Goal: Transaction & Acquisition: Purchase product/service

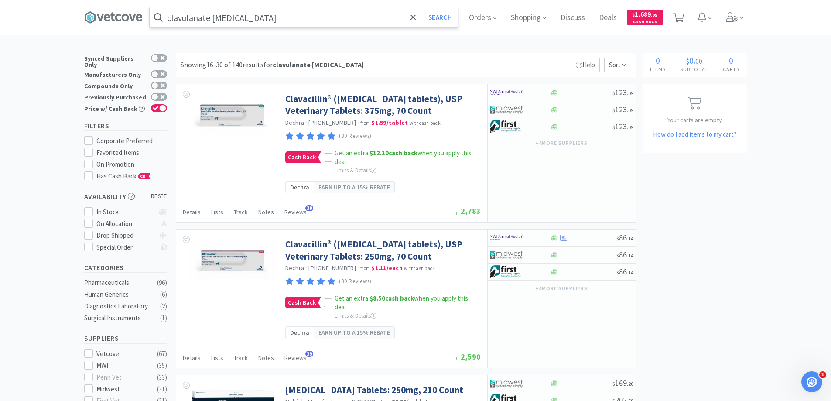
click at [277, 23] on input "clavulanate amoxicillin" at bounding box center [304, 17] width 308 height 20
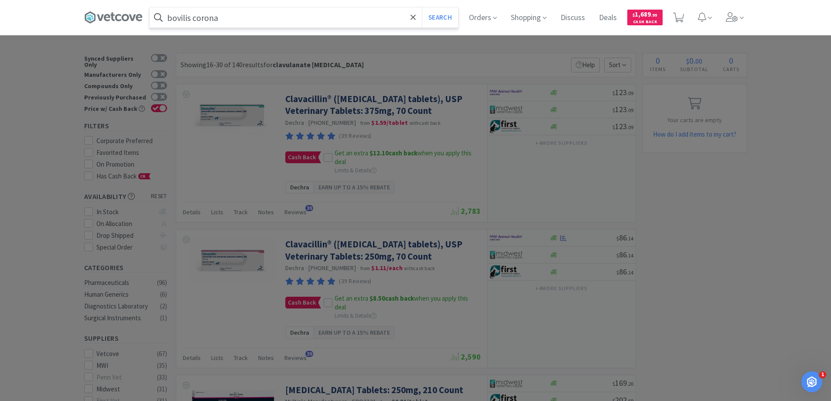
type input "bovilis corona"
click at [422, 7] on button "Search" at bounding box center [440, 17] width 36 height 20
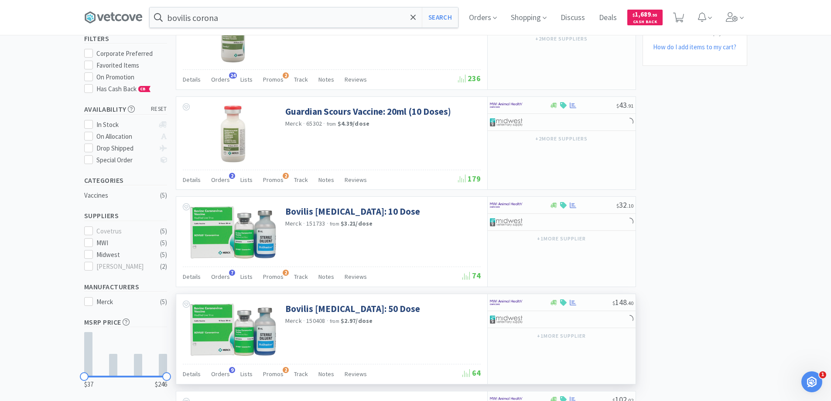
scroll to position [131, 0]
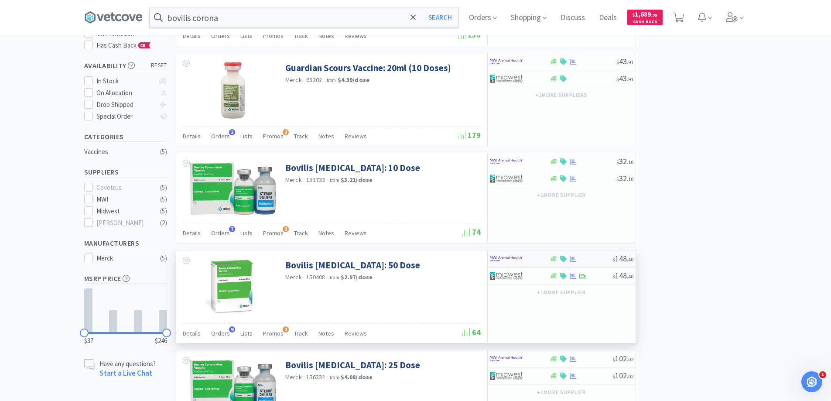
click at [519, 260] on img at bounding box center [506, 258] width 33 height 13
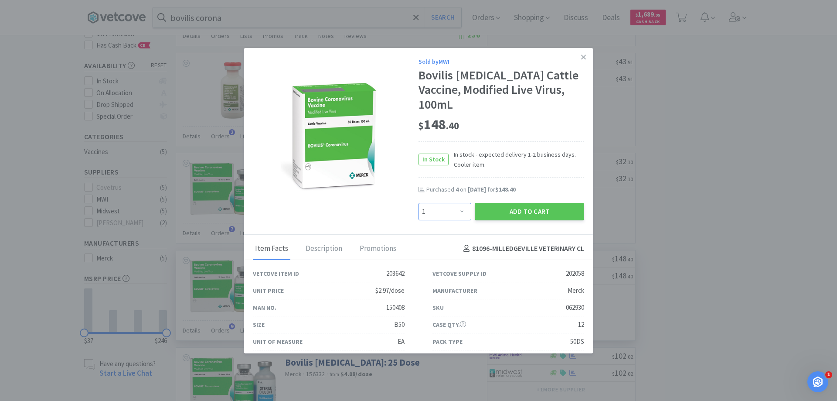
click at [461, 216] on select "Enter Quantity 1 2 3 4 5 6 7 8 9 10 11 12 13 14 15 16 17 18 19 20 Enter Quantity" at bounding box center [445, 211] width 53 height 17
select select "2"
click at [419, 203] on select "Enter Quantity 1 2 3 4 5 6 7 8 9 10 11 12 13 14 15 16 17 18 19 20 Enter Quantity" at bounding box center [445, 211] width 53 height 17
click at [501, 210] on button "Add to Cart" at bounding box center [529, 211] width 109 height 17
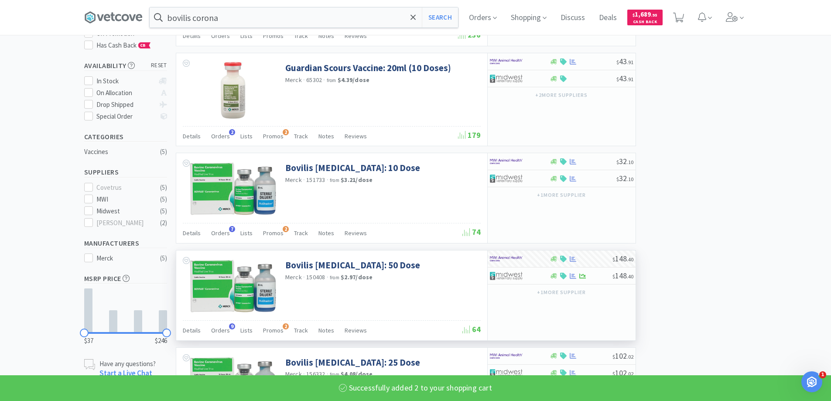
select select "2"
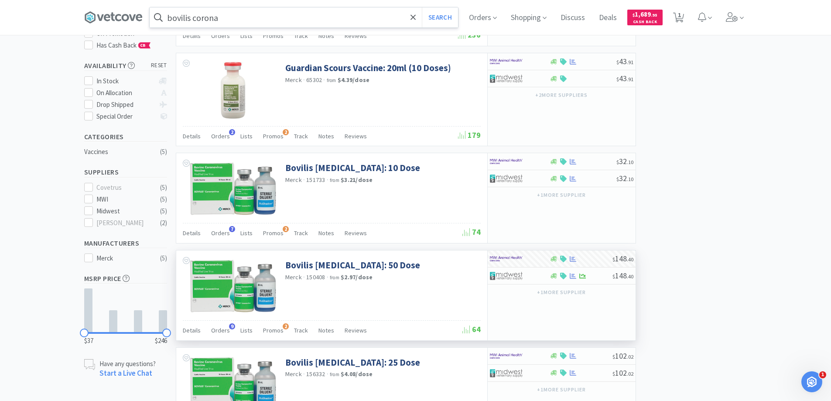
click at [223, 22] on input "bovilis corona" at bounding box center [304, 17] width 308 height 20
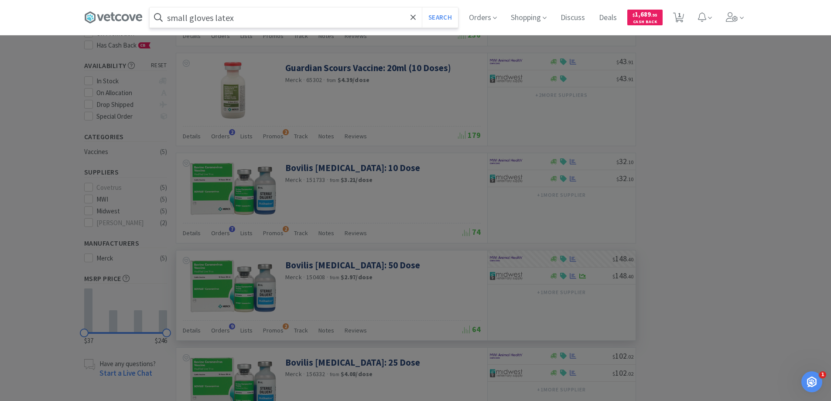
type input "small gloves latex"
click at [422, 7] on button "Search" at bounding box center [440, 17] width 36 height 20
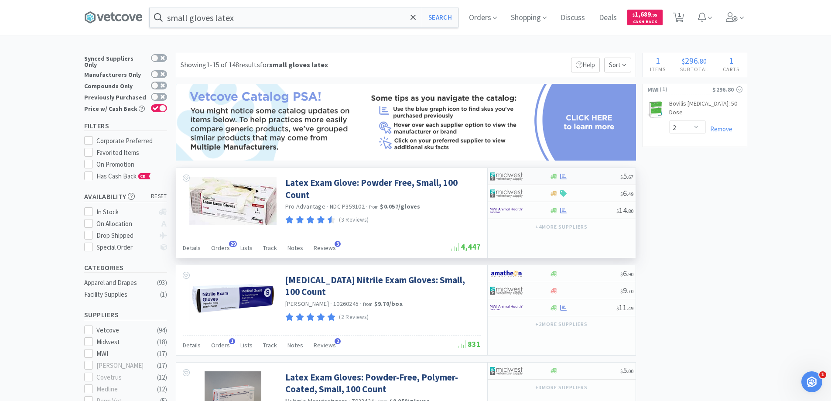
click at [545, 173] on div at bounding box center [520, 176] width 60 height 15
select select "1"
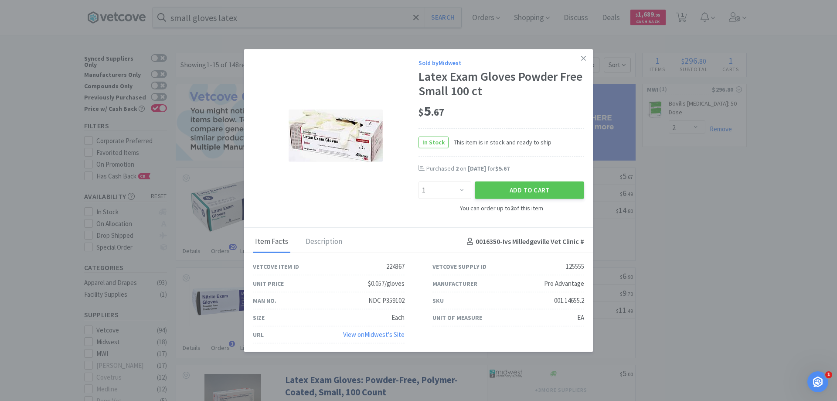
click at [585, 56] on icon at bounding box center [583, 58] width 5 height 5
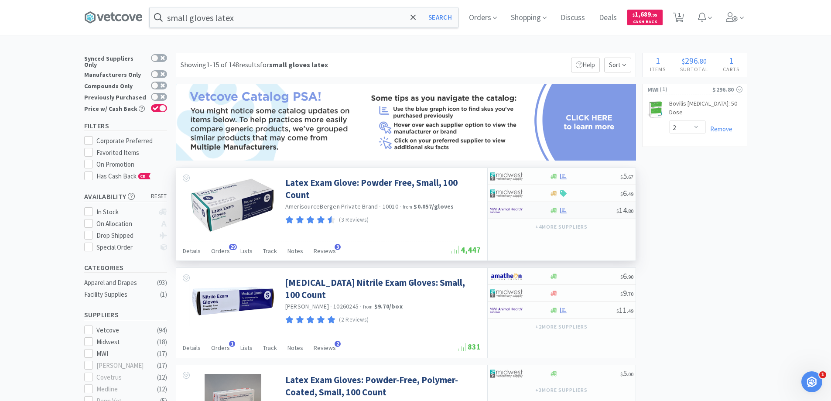
click at [520, 216] on img at bounding box center [506, 210] width 33 height 13
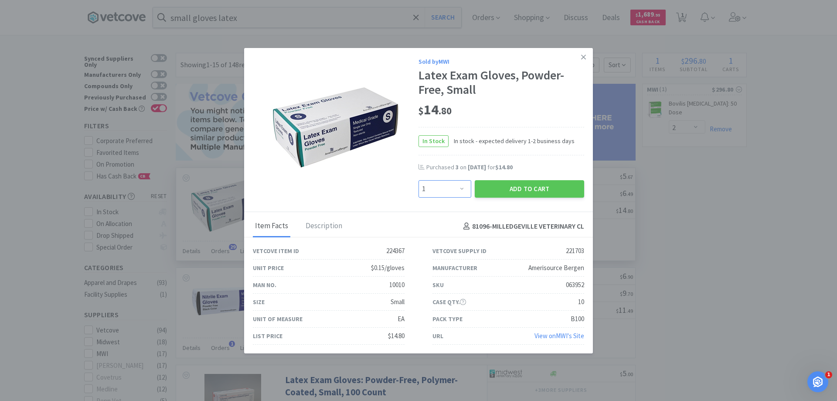
click at [461, 188] on select "Enter Quantity 1 2 3 4 5 6 7 8 9 10 11 12 13 14 15 16 17 18 19 20 Enter Quantity" at bounding box center [445, 188] width 53 height 17
select select "3"
click at [419, 180] on select "Enter Quantity 1 2 3 4 5 6 7 8 9 10 11 12 13 14 15 16 17 18 19 20 Enter Quantity" at bounding box center [445, 188] width 53 height 17
click at [523, 185] on button "Add to Cart" at bounding box center [529, 188] width 109 height 17
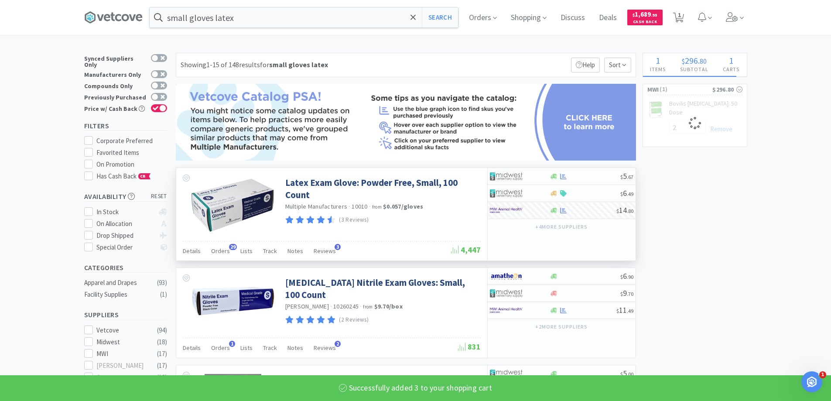
select select "3"
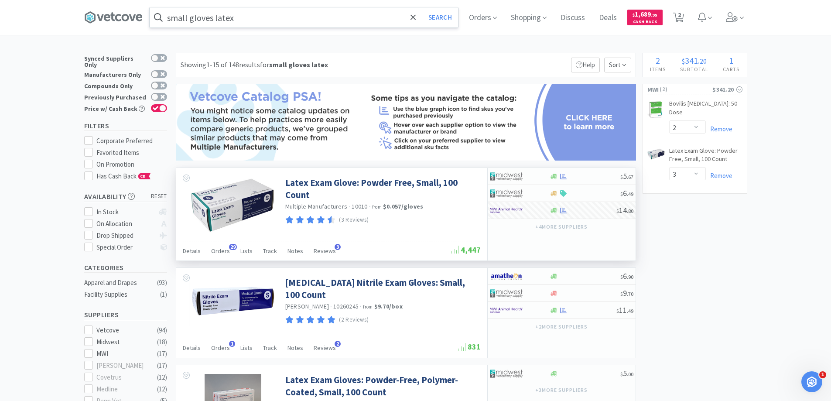
click at [248, 20] on input "small gloves latex" at bounding box center [304, 17] width 308 height 20
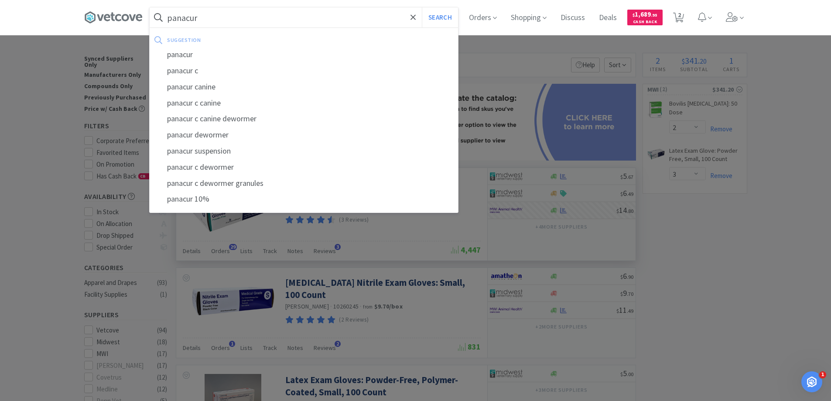
type input "panacur"
click at [422, 7] on button "Search" at bounding box center [440, 17] width 36 height 20
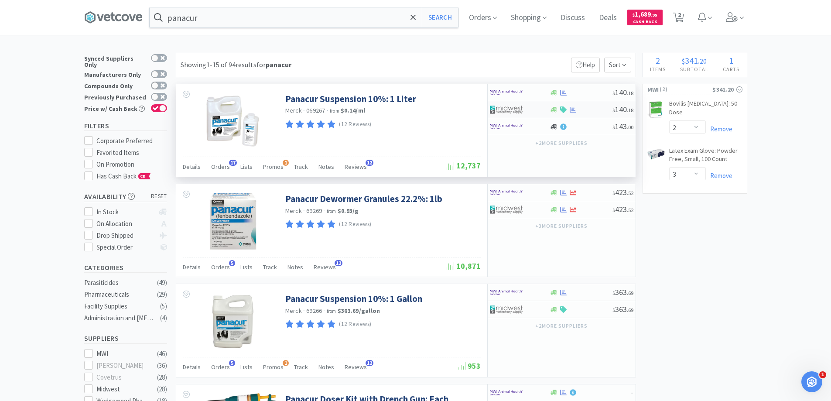
click at [515, 110] on img at bounding box center [506, 109] width 33 height 13
select select "1"
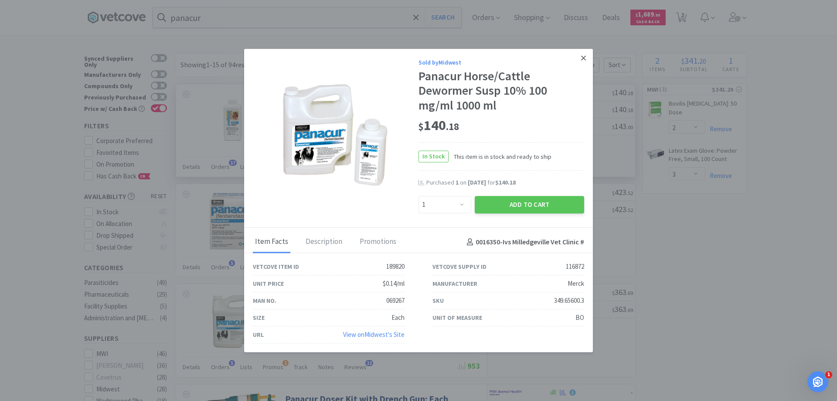
click at [584, 57] on icon at bounding box center [583, 57] width 5 height 5
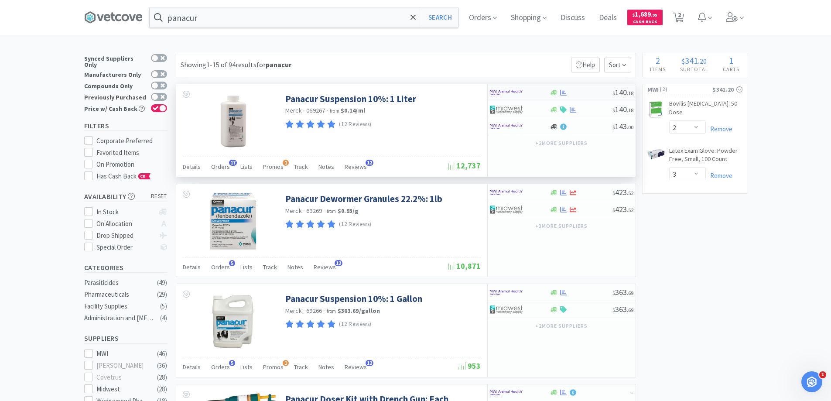
click at [549, 92] on div at bounding box center [520, 92] width 60 height 15
select select "1"
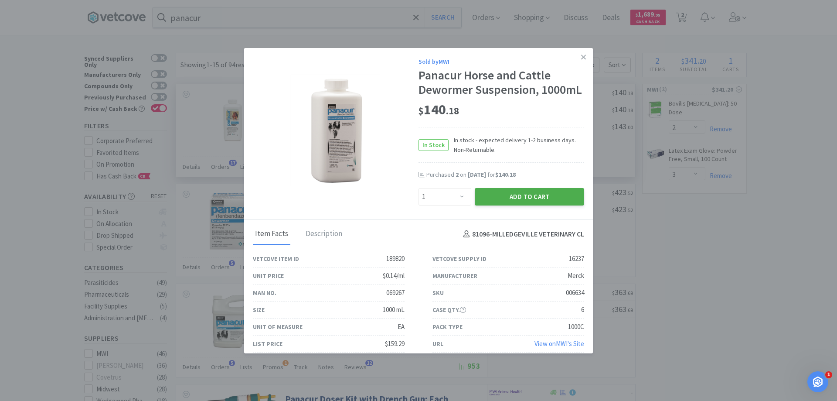
click at [515, 205] on button "Add to Cart" at bounding box center [529, 196] width 109 height 17
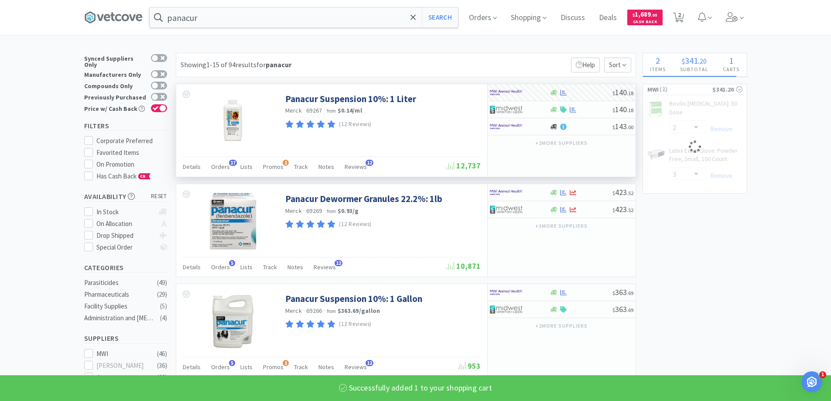
select select "1"
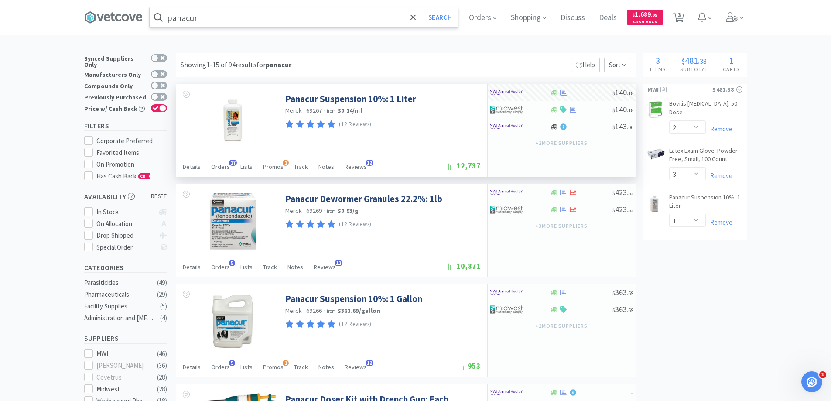
click at [236, 25] on input "panacur" at bounding box center [304, 17] width 308 height 20
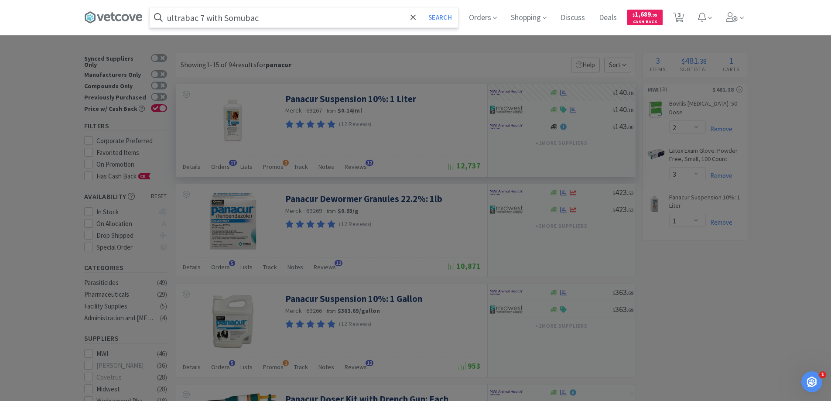
type input "ultrabac 7 with Somubac"
click at [422, 7] on button "Search" at bounding box center [440, 17] width 36 height 20
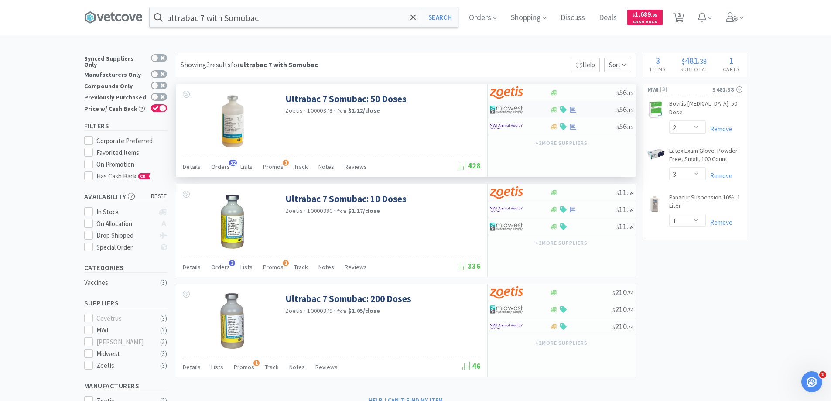
click at [539, 114] on div at bounding box center [520, 109] width 60 height 15
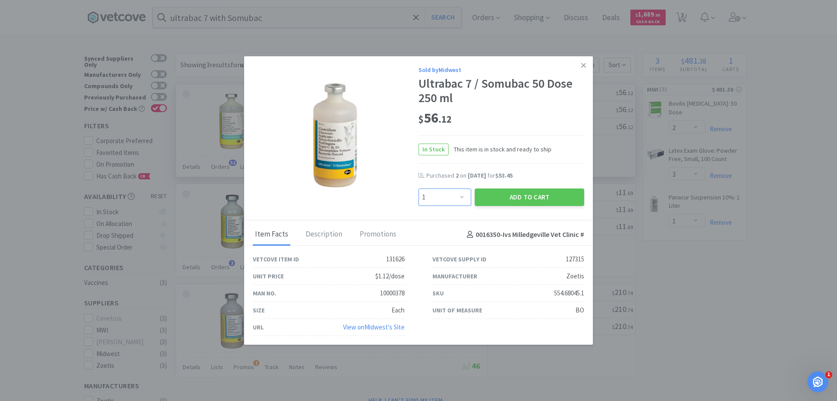
click at [462, 195] on select "Enter Quantity 1 2 3 4 5 6 7 8 9 10 11 12 13 14 15 16 17 18 19 20 Enter Quantity" at bounding box center [445, 196] width 53 height 17
select select "4"
click at [419, 188] on select "Enter Quantity 1 2 3 4 5 6 7 8 9 10 11 12 13 14 15 16 17 18 19 20 Enter Quantity" at bounding box center [445, 196] width 53 height 17
click at [517, 198] on button "Add to Cart" at bounding box center [529, 196] width 109 height 17
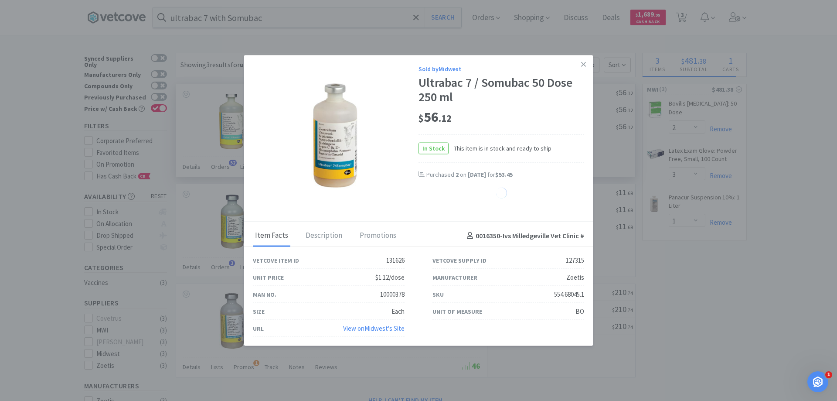
select select "4"
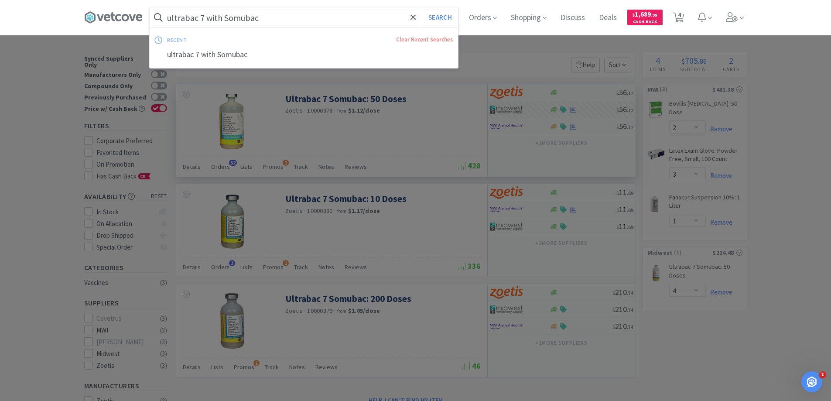
click at [276, 20] on input "ultrabac 7 with Somubac" at bounding box center [304, 17] width 308 height 20
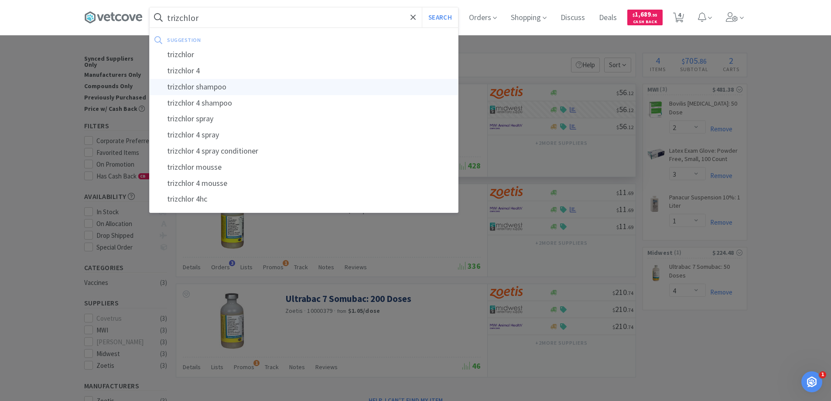
click at [203, 89] on div "trizchlor shampoo" at bounding box center [304, 87] width 308 height 16
type input "trizchlor shampoo"
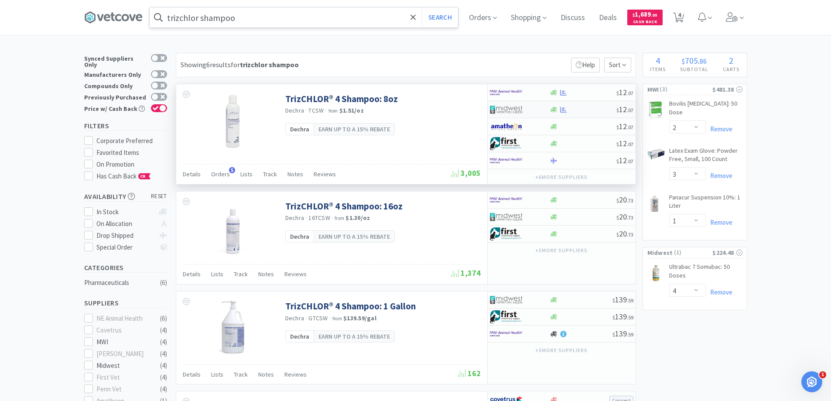
click at [529, 107] on div at bounding box center [514, 109] width 48 height 15
select select "1"
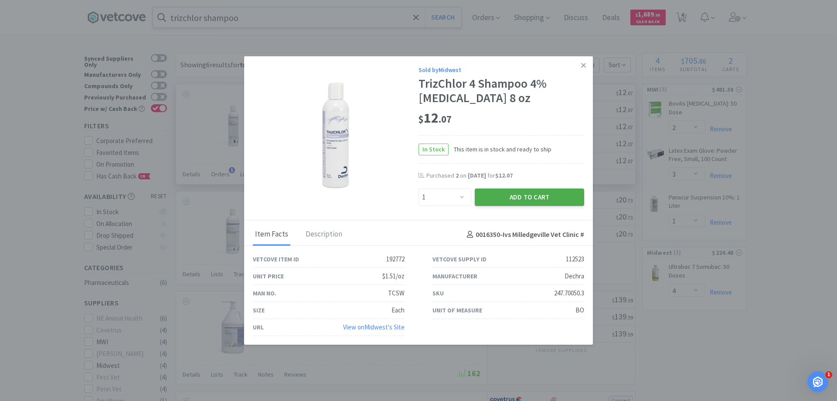
click at [529, 198] on button "Add to Cart" at bounding box center [529, 196] width 109 height 17
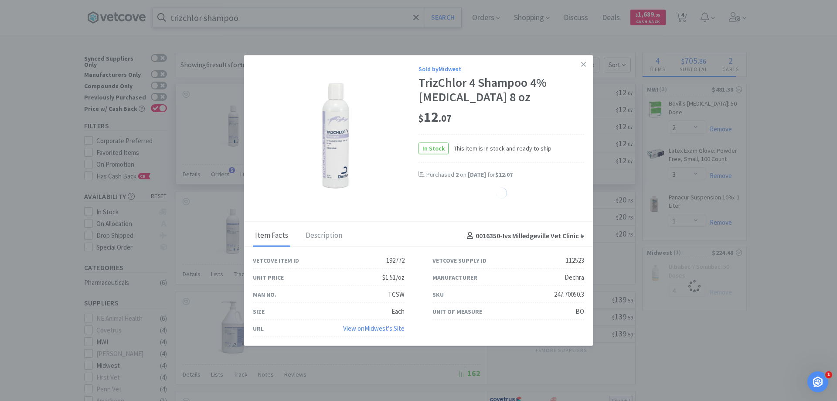
select select "1"
select select "4"
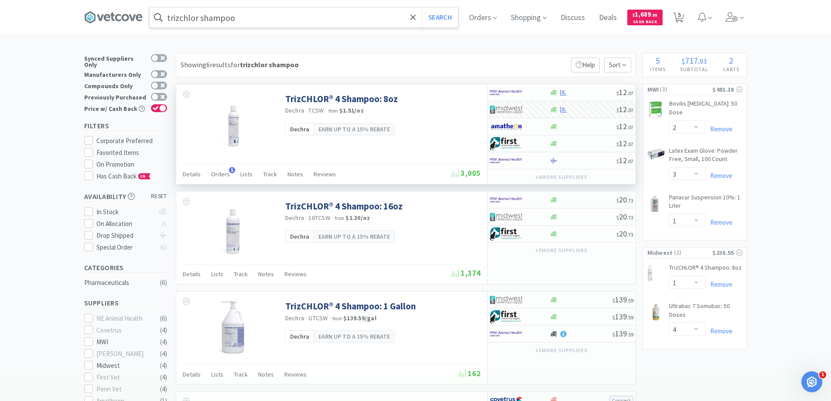
click at [246, 18] on input "trizchlor shampoo" at bounding box center [304, 17] width 308 height 20
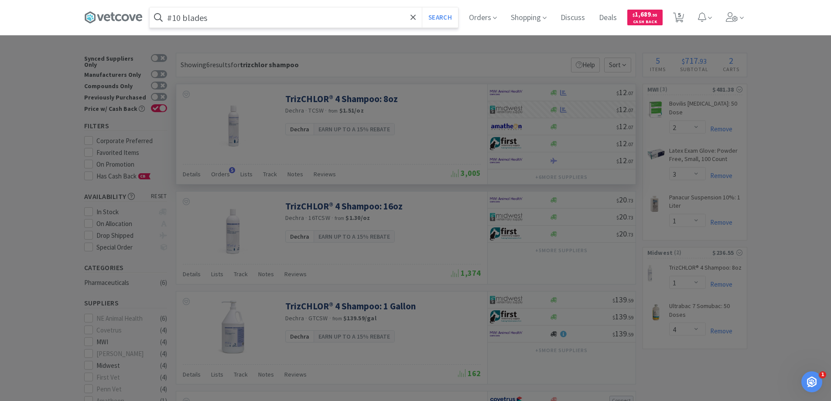
type input "#10 blades"
click at [422, 7] on button "Search" at bounding box center [440, 17] width 36 height 20
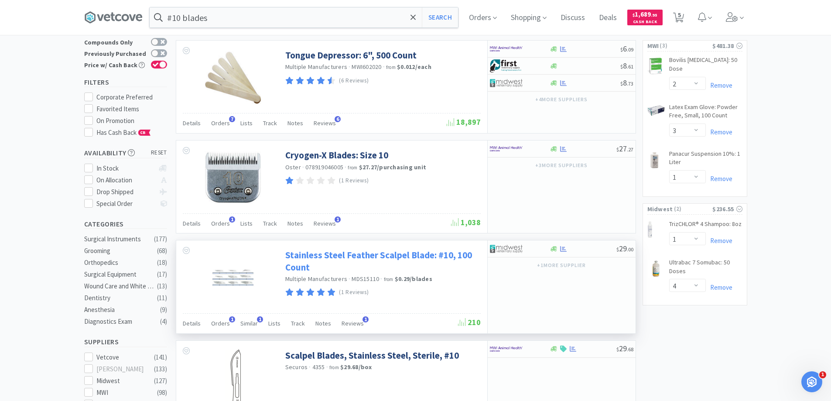
scroll to position [131, 0]
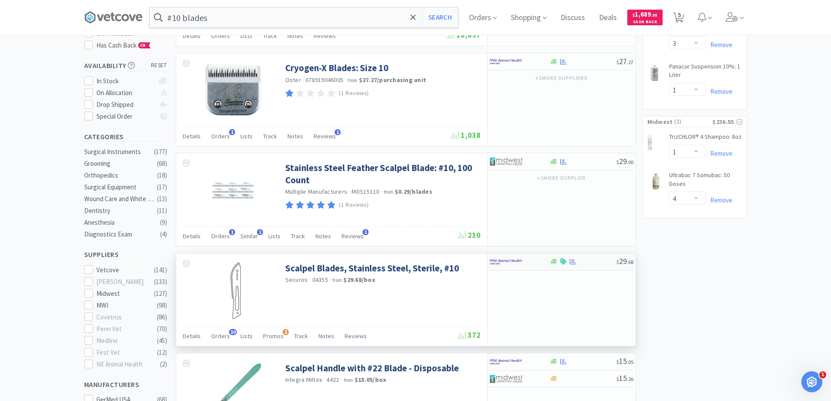
click at [526, 260] on div at bounding box center [514, 261] width 48 height 15
select select "1"
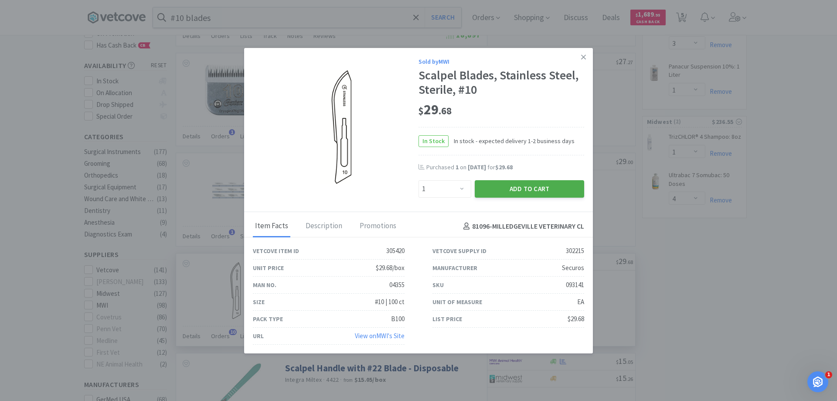
click at [509, 186] on button "Add to Cart" at bounding box center [529, 188] width 109 height 17
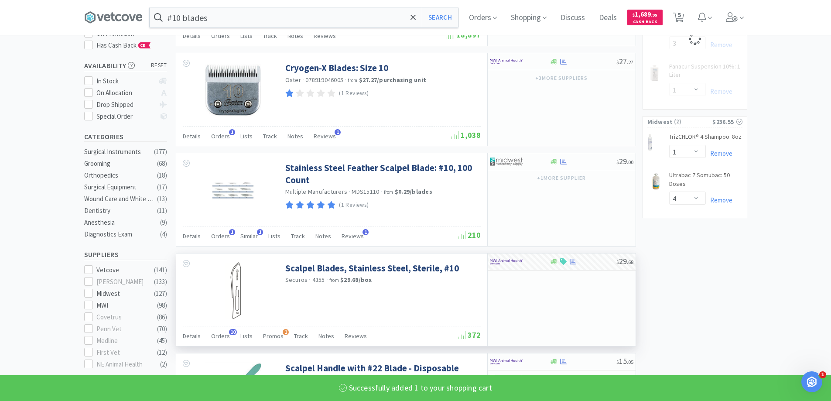
select select "1"
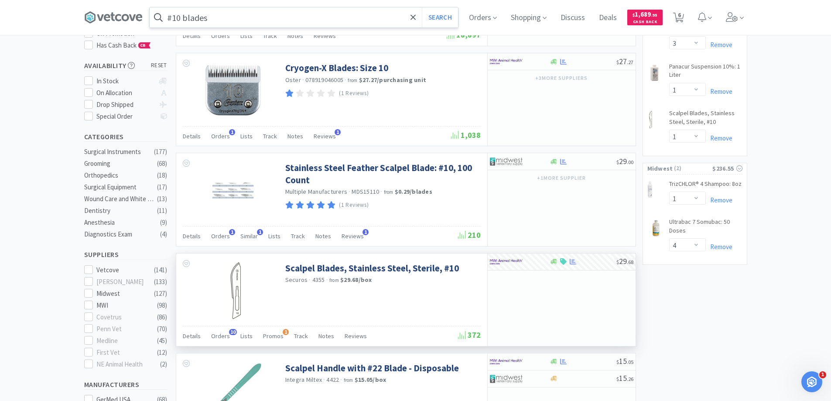
click at [231, 21] on input "#10 blades" at bounding box center [304, 17] width 308 height 20
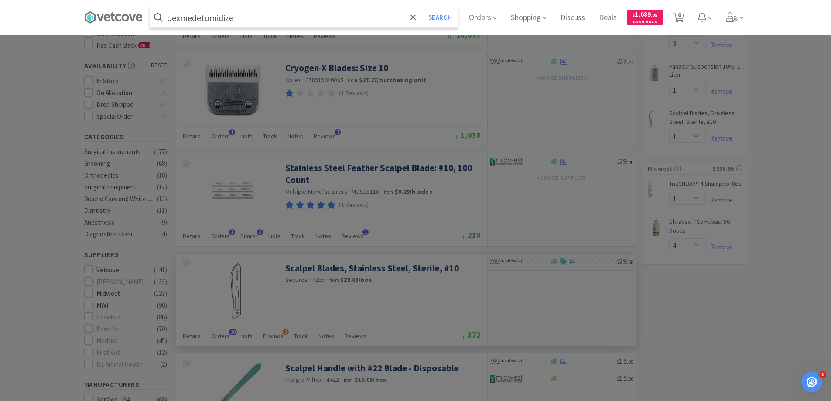
type input "dexmedetomidize"
click at [422, 7] on button "Search" at bounding box center [440, 17] width 36 height 20
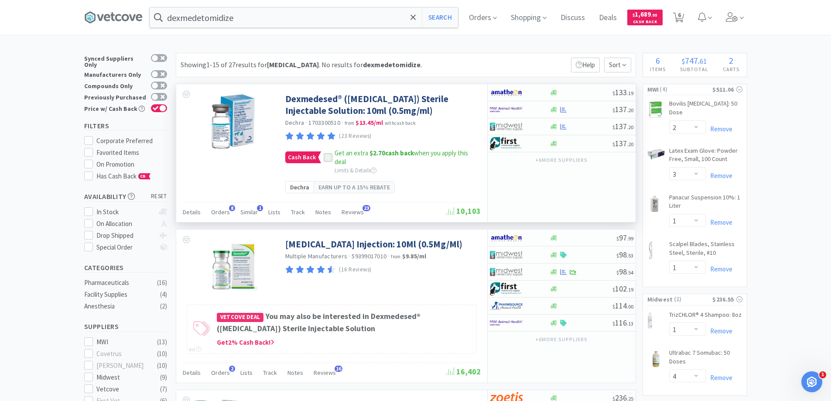
click at [327, 160] on icon at bounding box center [328, 157] width 6 height 6
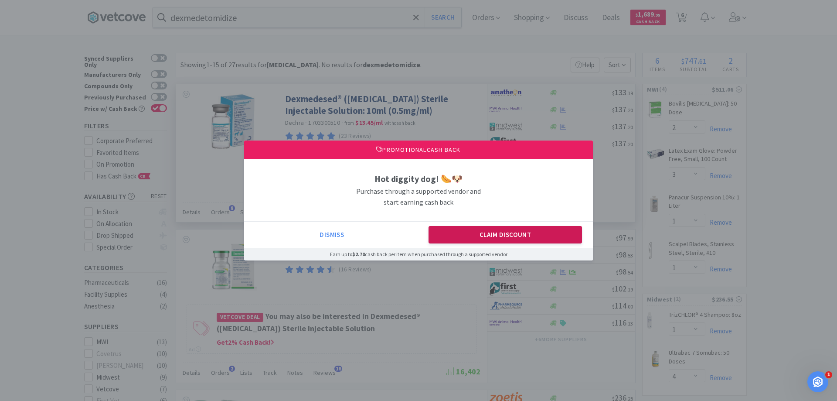
click at [528, 237] on button "Claim Discount" at bounding box center [506, 234] width 154 height 17
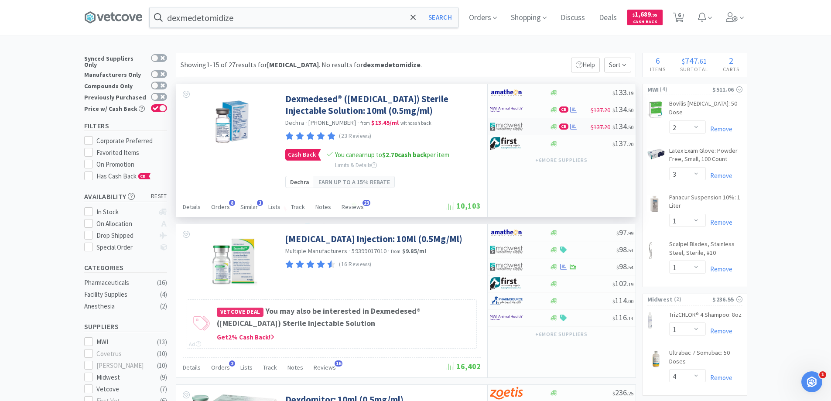
click at [530, 126] on div at bounding box center [514, 126] width 48 height 15
select select "1"
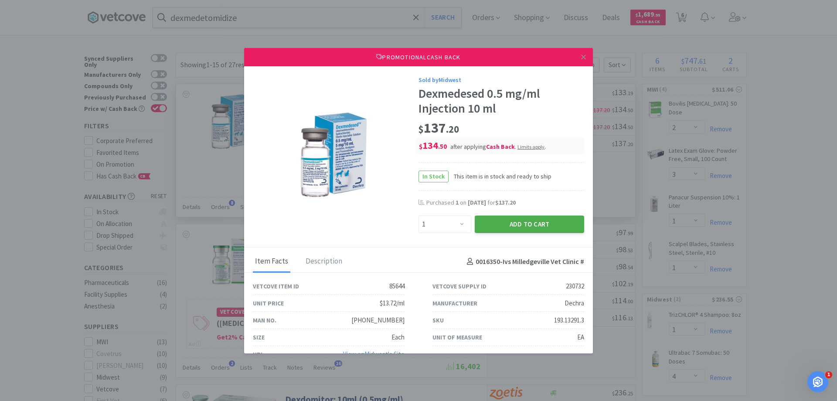
click at [533, 223] on button "Add to Cart" at bounding box center [529, 223] width 109 height 17
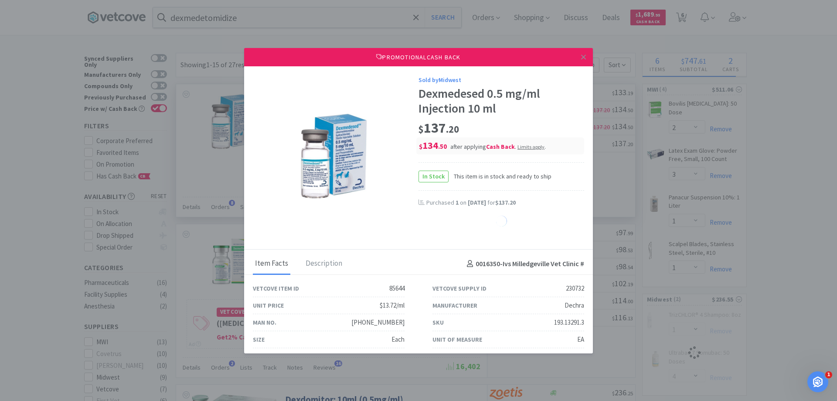
select select "1"
select select "4"
select select "1"
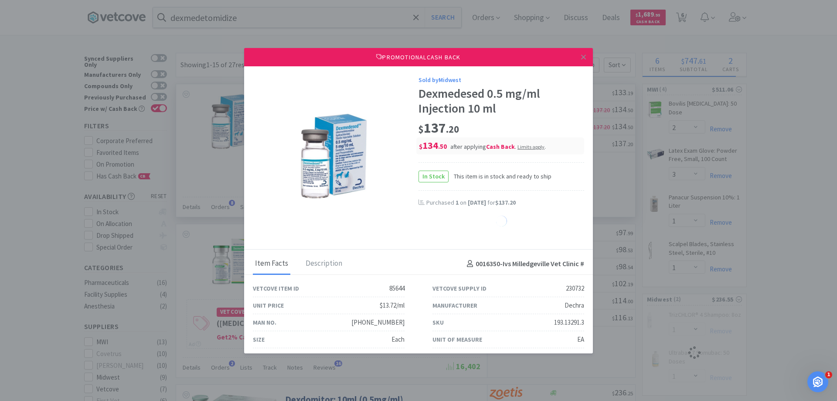
select select "1"
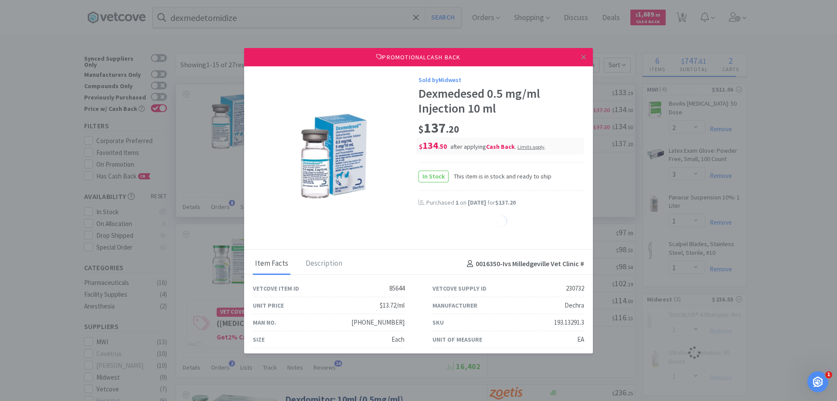
select select "1"
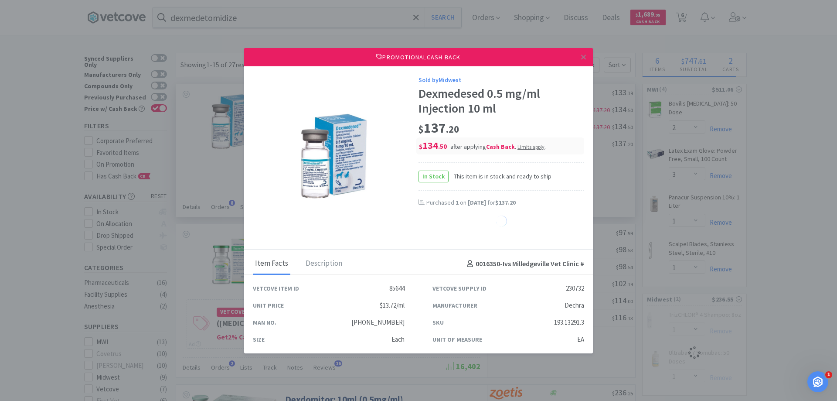
select select "1"
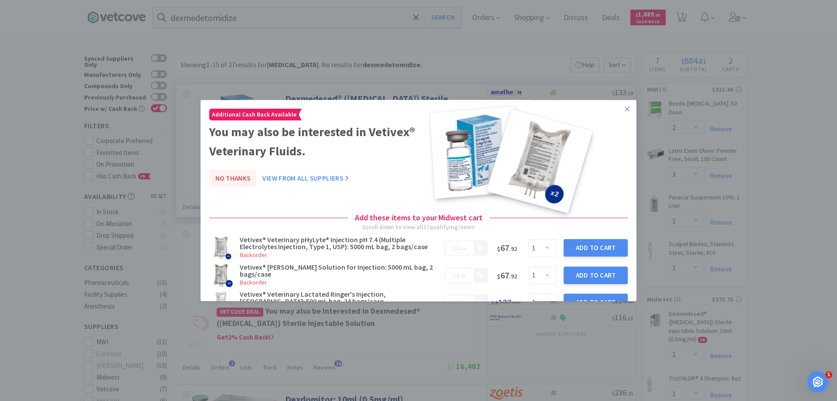
click at [224, 178] on button "No Thanks" at bounding box center [232, 178] width 47 height 17
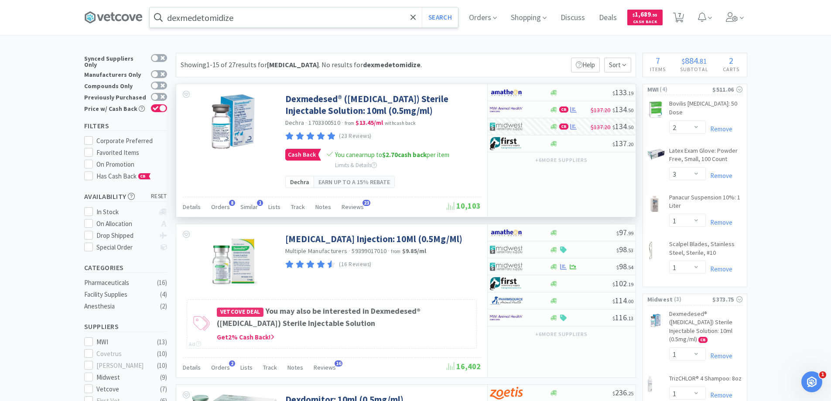
click at [241, 19] on input "dexmedetomidize" at bounding box center [304, 17] width 308 height 20
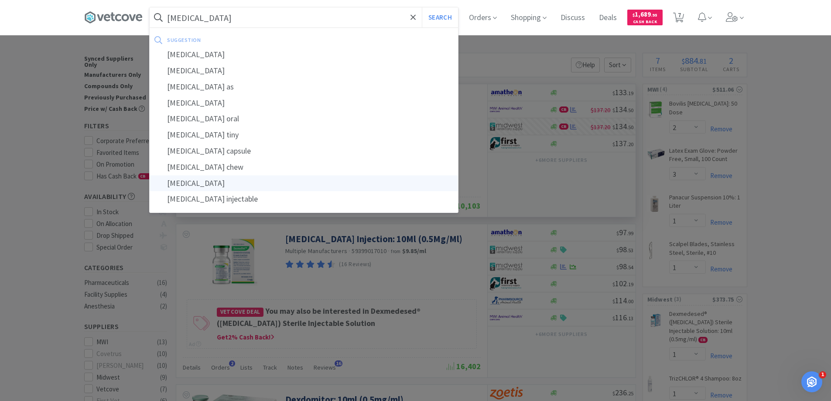
click at [209, 183] on div "butorphanol injection" at bounding box center [304, 183] width 308 height 16
type input "butorphanol injection"
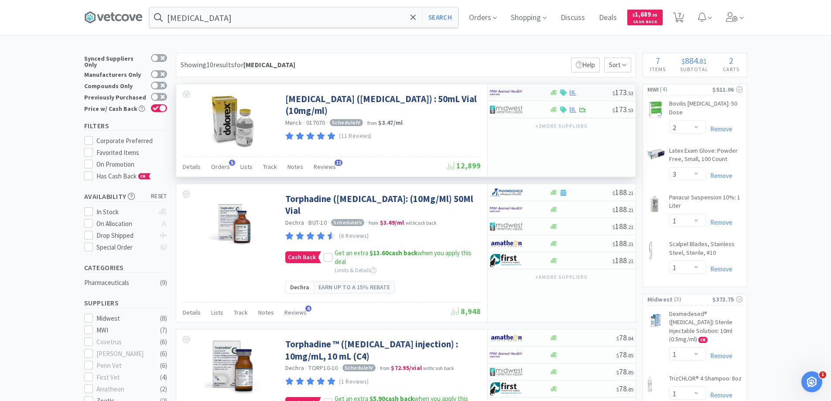
click at [509, 95] on img at bounding box center [506, 92] width 33 height 13
select select "1"
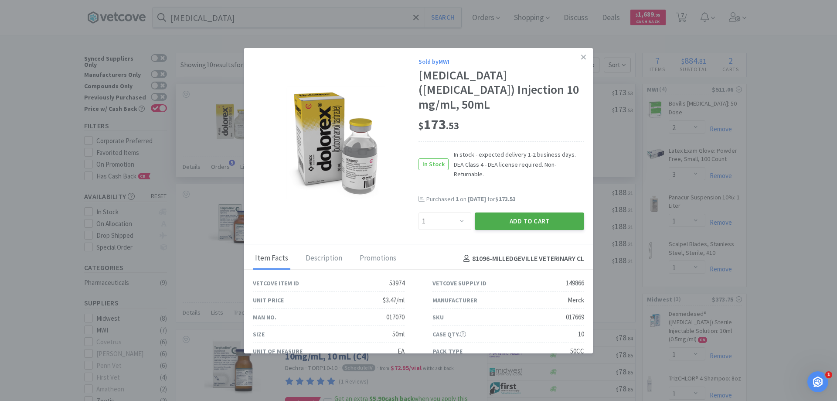
click at [517, 212] on button "Add to Cart" at bounding box center [529, 220] width 109 height 17
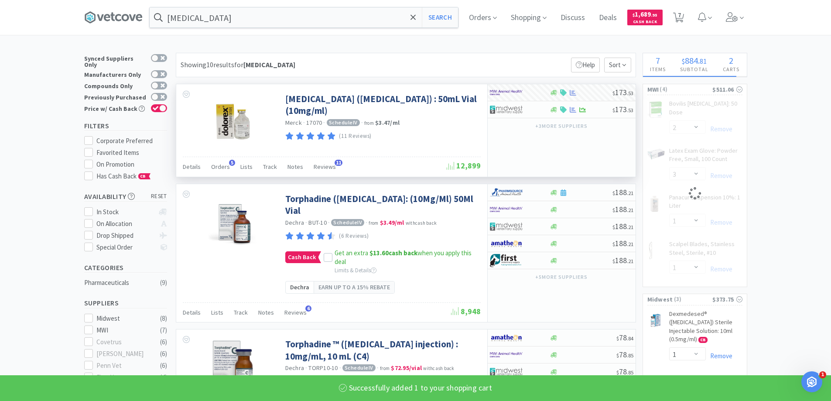
select select "1"
select select "3"
select select "1"
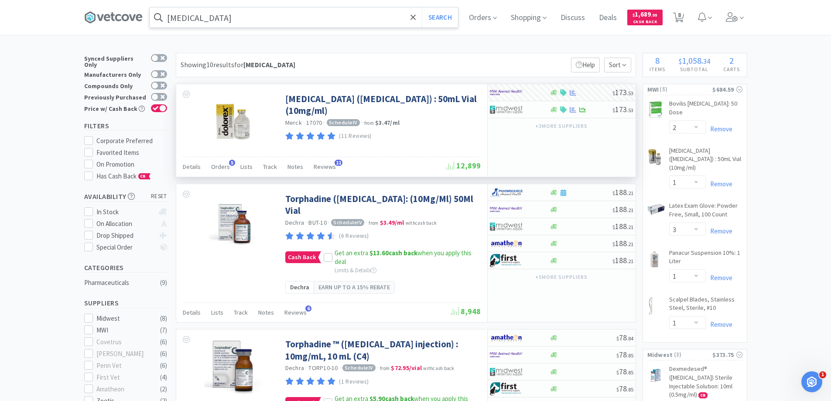
click at [274, 20] on input "butorphanol injection" at bounding box center [304, 17] width 308 height 20
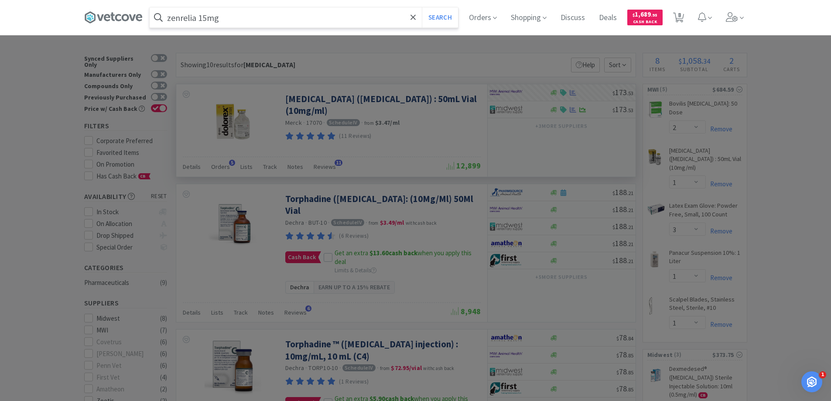
type input "zenrelia 15mg"
click at [422, 7] on button "Search" at bounding box center [440, 17] width 36 height 20
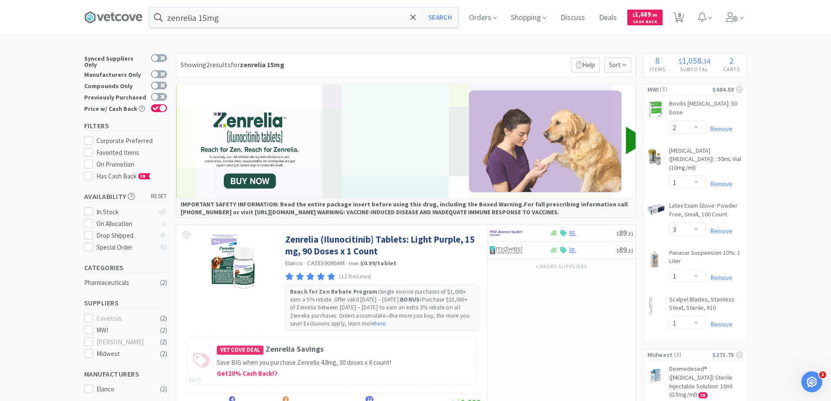
scroll to position [218, 0]
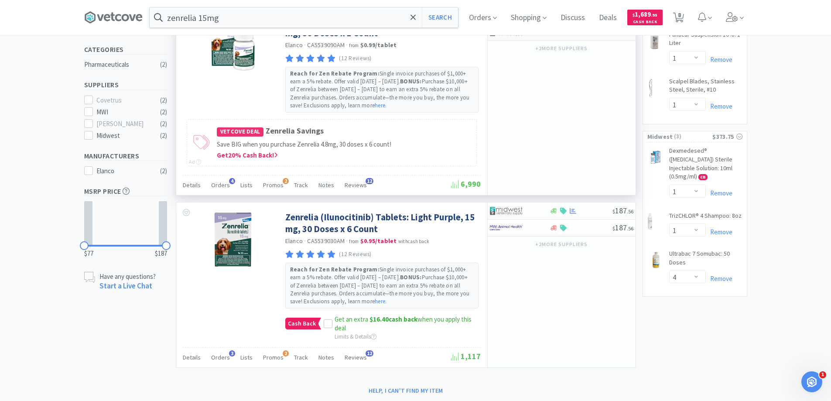
click at [558, 35] on div at bounding box center [582, 32] width 67 height 7
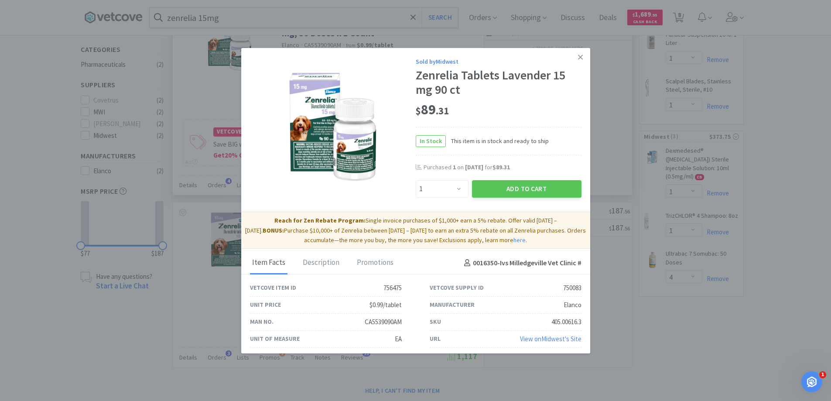
scroll to position [44, 0]
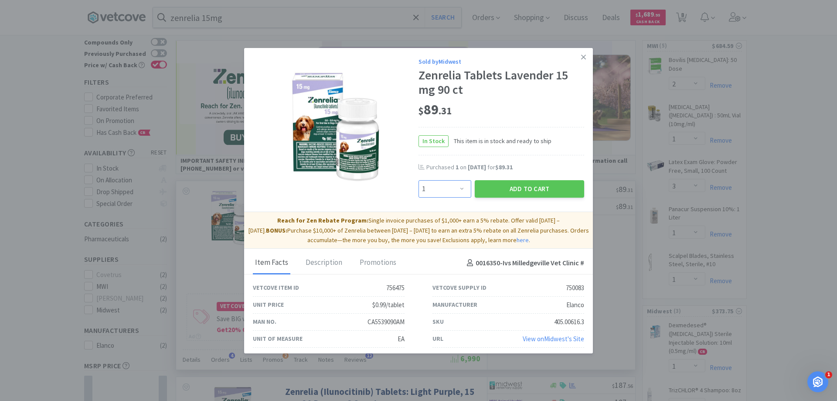
click at [454, 188] on select "Enter Quantity 1 2 3 4 5 6 7 8 9 10 11 12 13 14 15 16 17 18 19 20 Enter Quantity" at bounding box center [445, 188] width 53 height 17
select select "5"
click at [419, 180] on select "Enter Quantity 1 2 3 4 5 6 7 8 9 10 11 12 13 14 15 16 17 18 19 20 Enter Quantity" at bounding box center [445, 188] width 53 height 17
click at [458, 195] on select "Enter Quantity 1 2 3 4 5 6 7 8 9 10 11 12 13 14 15 16 17 18 19 20 Enter Quantity" at bounding box center [445, 188] width 53 height 17
click at [419, 180] on select "Enter Quantity 1 2 3 4 5 6 7 8 9 10 11 12 13 14 15 16 17 18 19 20 Enter Quantity" at bounding box center [445, 188] width 53 height 17
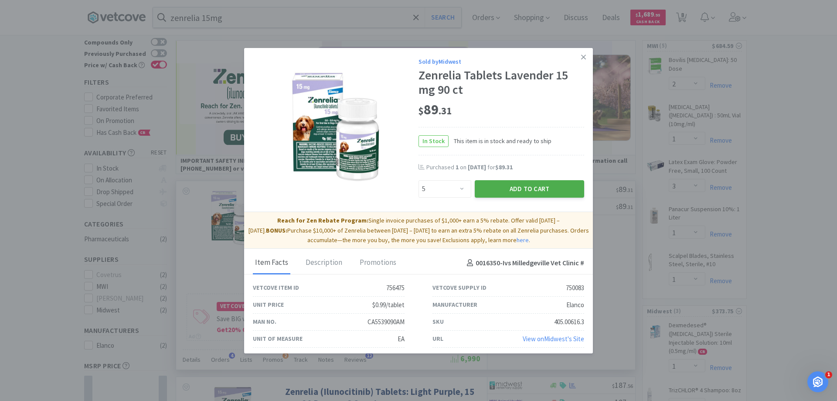
click at [515, 189] on button "Add to Cart" at bounding box center [529, 188] width 109 height 17
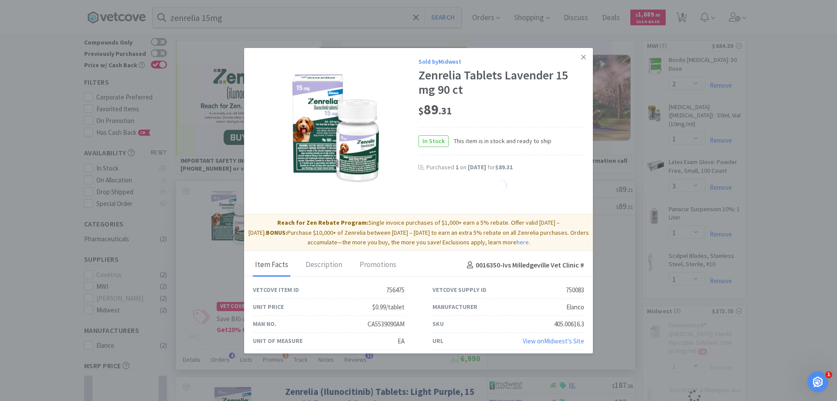
select select "5"
select select "1"
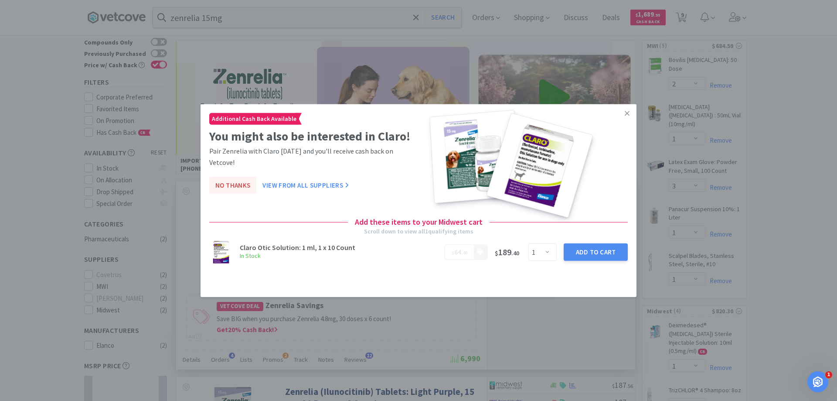
click at [233, 177] on button "No Thanks" at bounding box center [232, 185] width 47 height 17
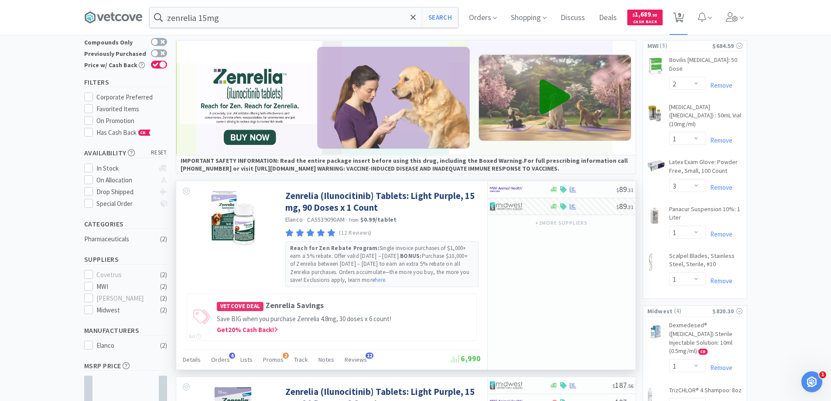
click at [684, 23] on span "9" at bounding box center [678, 17] width 11 height 12
select select "2"
select select "1"
select select "3"
select select "1"
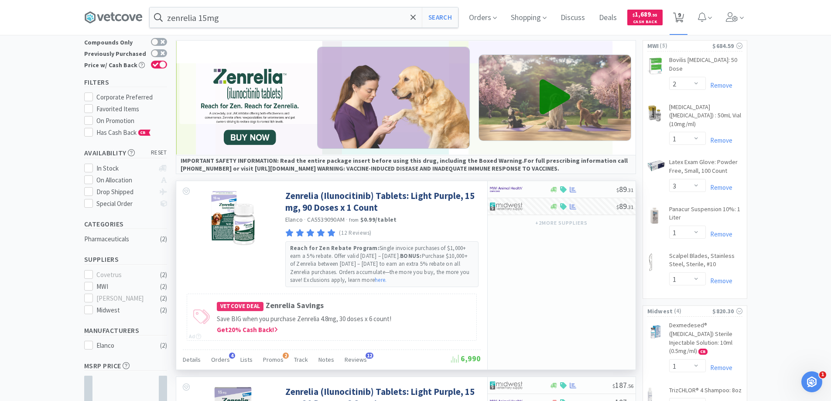
select select "1"
select select "4"
select select "5"
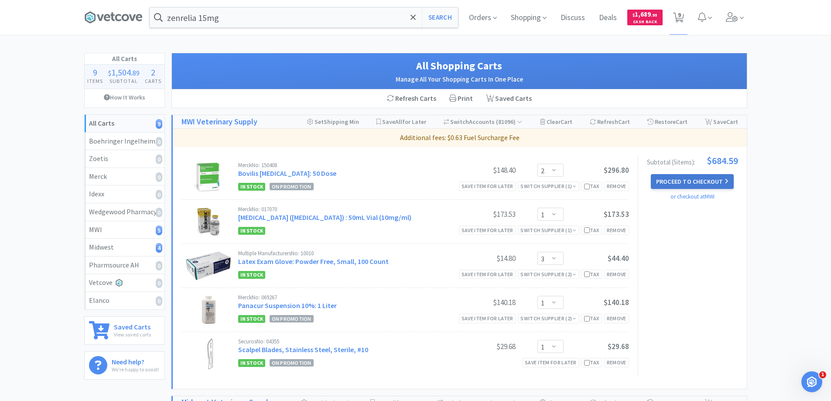
click at [668, 180] on button "Proceed to Checkout" at bounding box center [692, 181] width 83 height 15
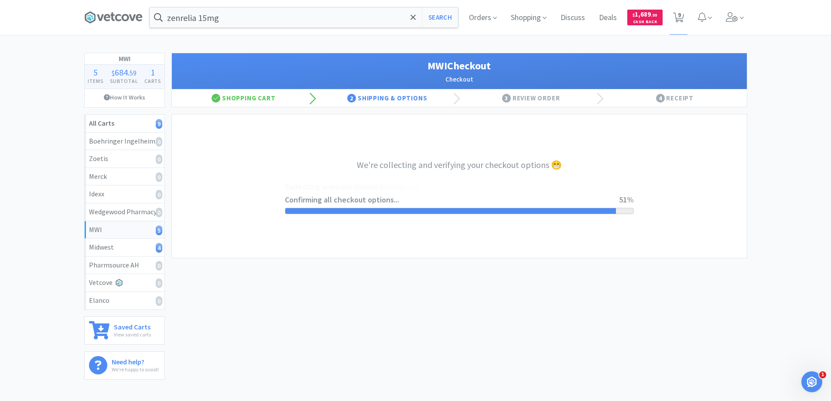
select select "STD_"
select select "FDX"
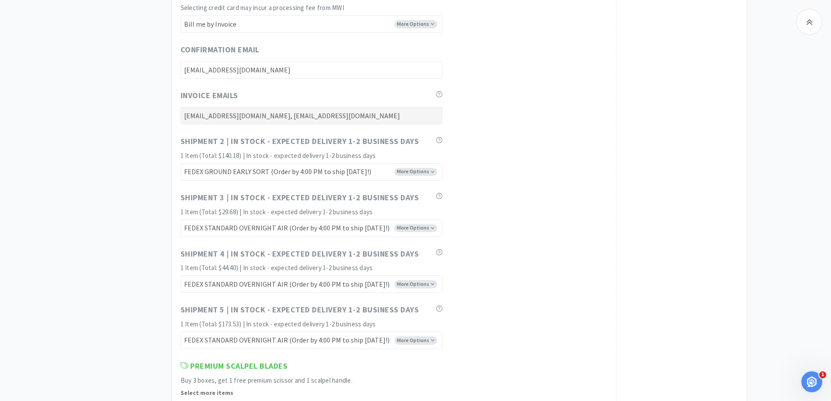
scroll to position [4654, 0]
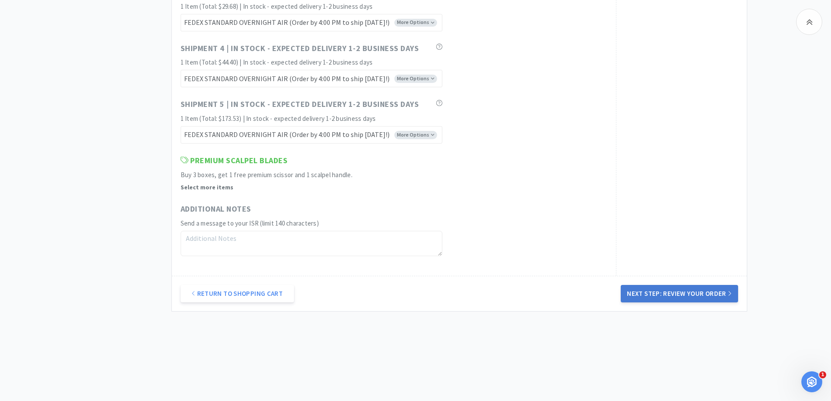
click at [656, 293] on button "Next Step: Review Your Order" at bounding box center [679, 293] width 117 height 17
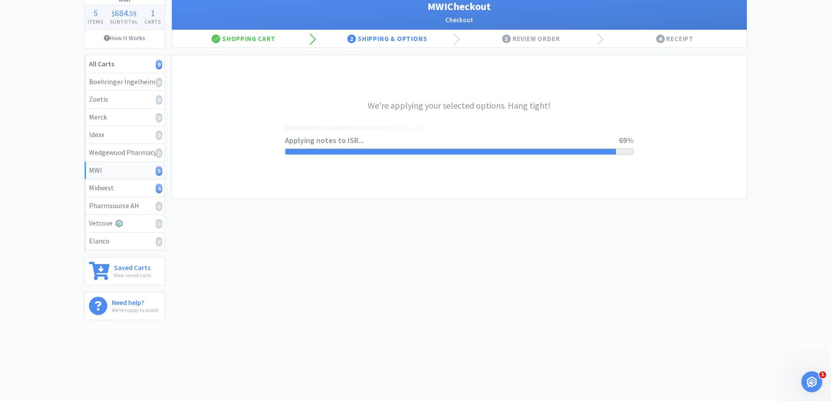
scroll to position [0, 0]
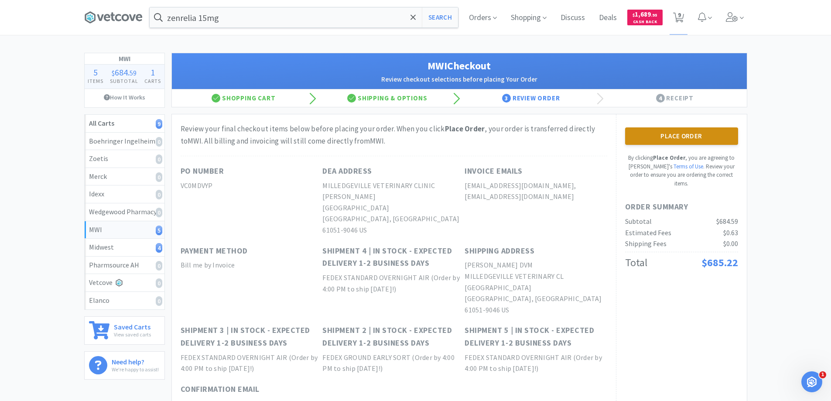
click at [643, 135] on button "Place Order" at bounding box center [681, 135] width 113 height 17
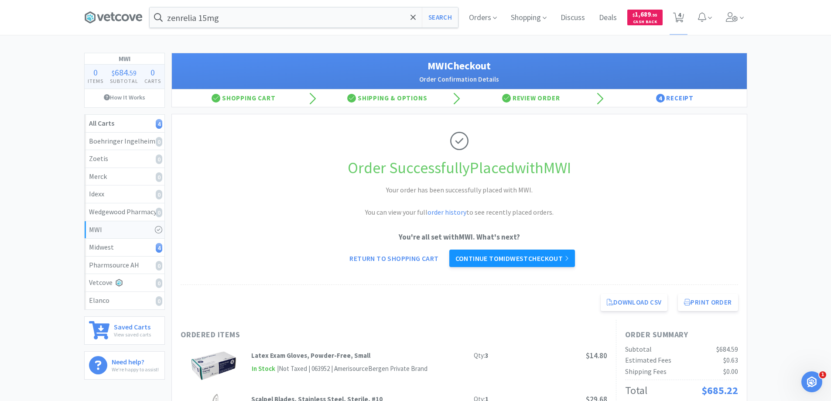
click at [469, 256] on link "Continue to Midwest checkout" at bounding box center [512, 257] width 126 height 17
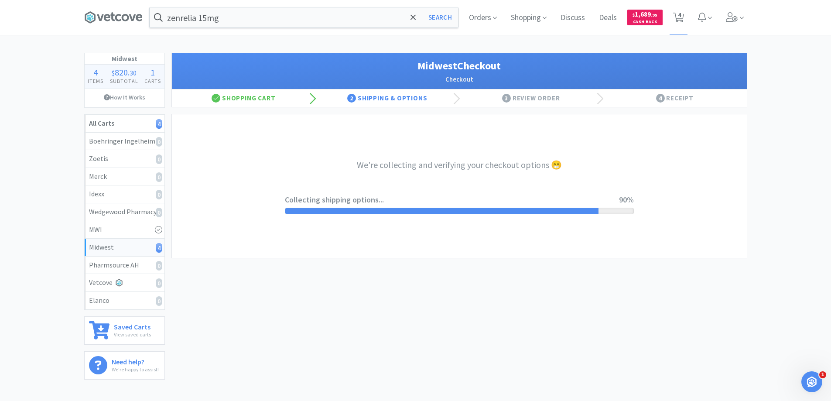
select select "3"
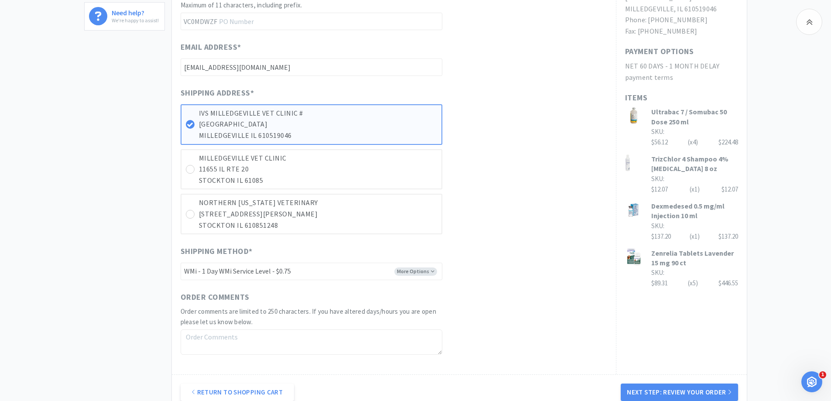
scroll to position [447, 0]
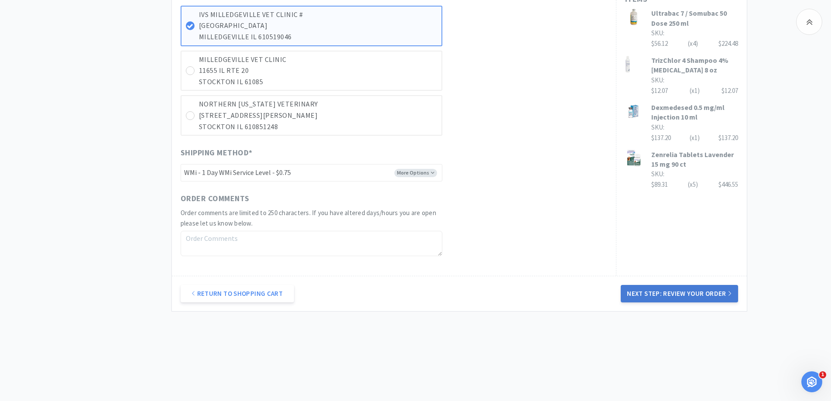
click at [656, 294] on button "Next Step: Review Your Order" at bounding box center [679, 293] width 117 height 17
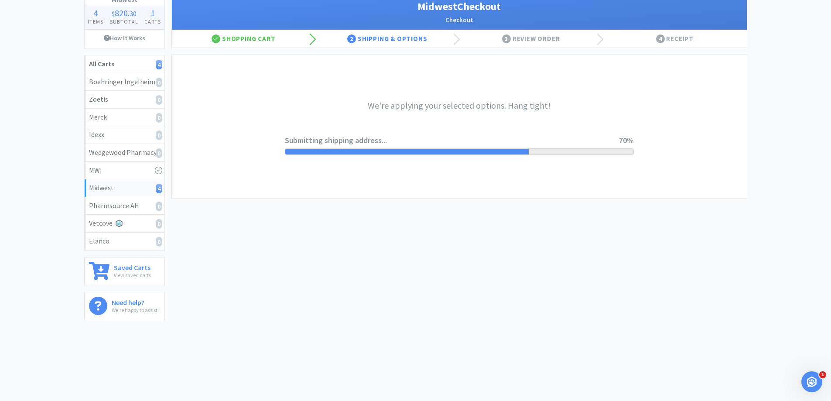
scroll to position [0, 0]
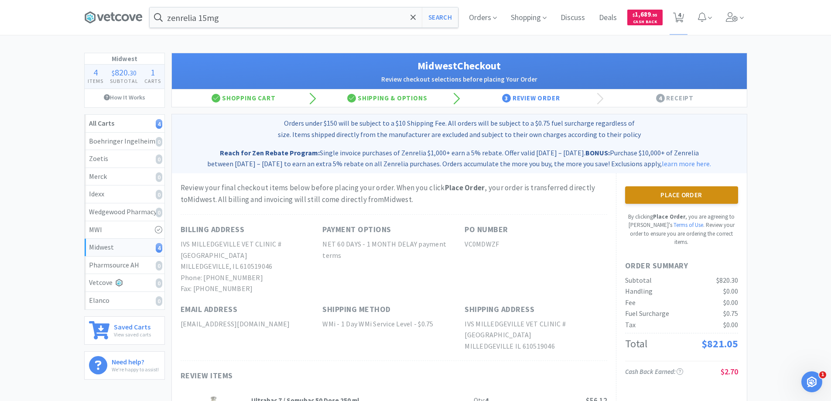
click at [669, 194] on button "Place Order" at bounding box center [681, 194] width 113 height 17
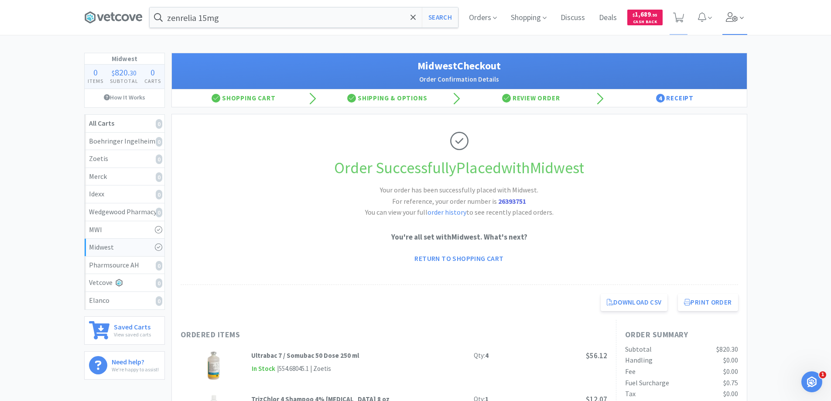
click at [734, 20] on icon at bounding box center [732, 17] width 12 height 10
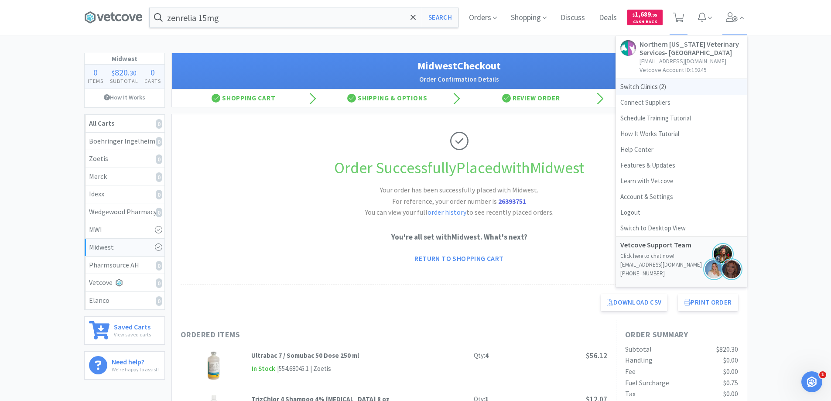
click at [653, 88] on span "Switch Clinics ( 2 )" at bounding box center [681, 87] width 131 height 16
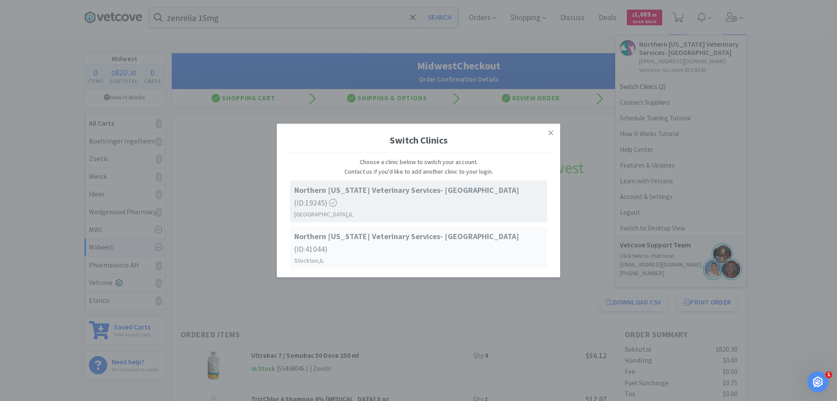
click at [424, 247] on span "Northern Illinois Veterinary Services- Stockton (ID: 41044 )" at bounding box center [418, 242] width 249 height 25
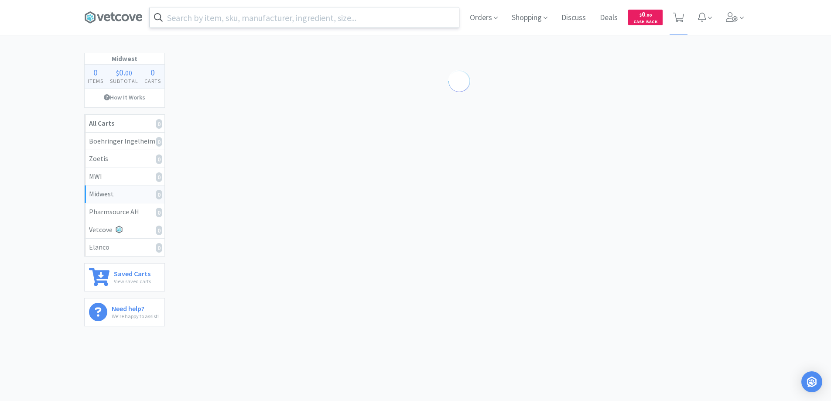
click at [197, 17] on input "text" at bounding box center [304, 17] width 309 height 20
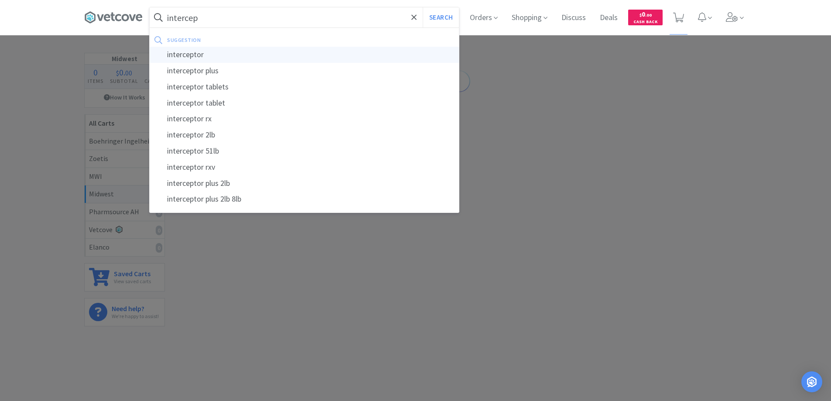
click at [200, 54] on div "interceptor" at bounding box center [304, 55] width 309 height 16
type input "interceptor"
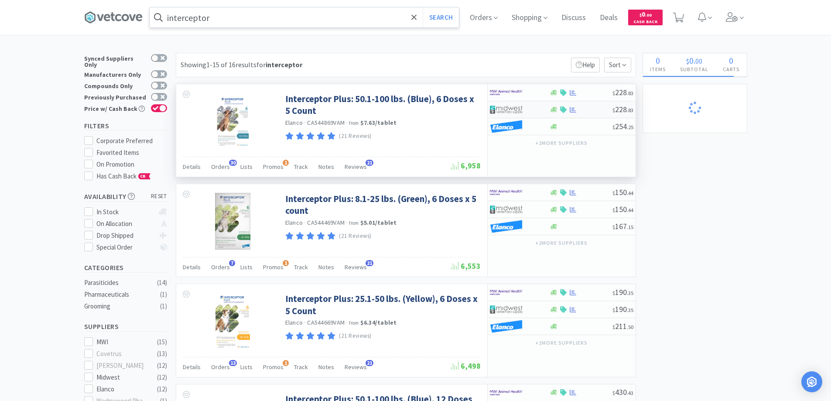
click at [532, 110] on div at bounding box center [514, 109] width 48 height 15
select select "1"
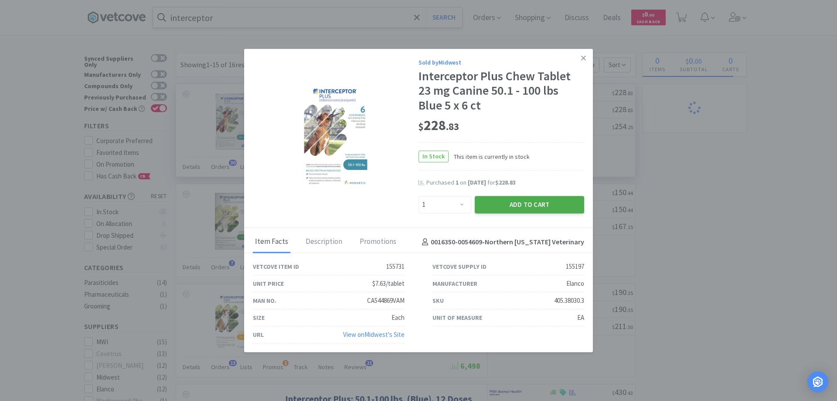
click at [501, 204] on button "Add to Cart" at bounding box center [529, 204] width 109 height 17
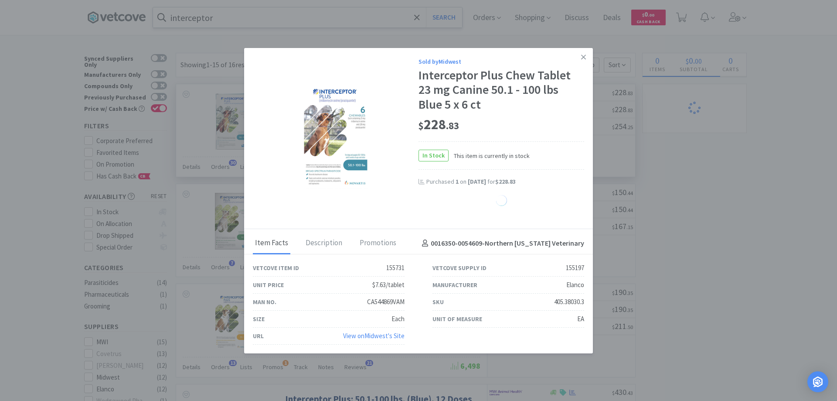
select select "1"
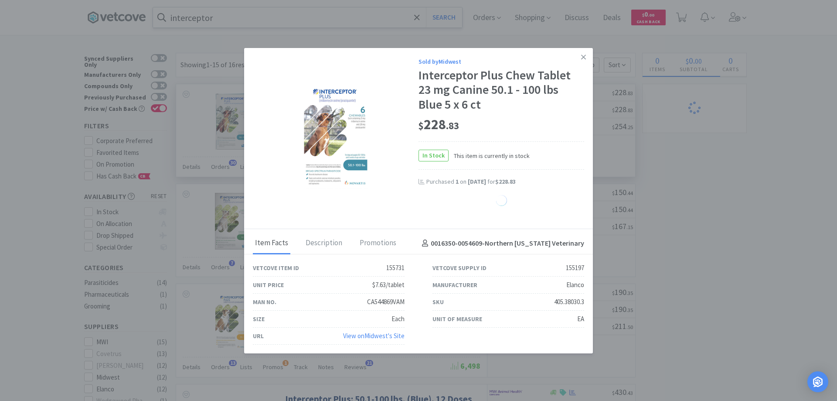
select select "1"
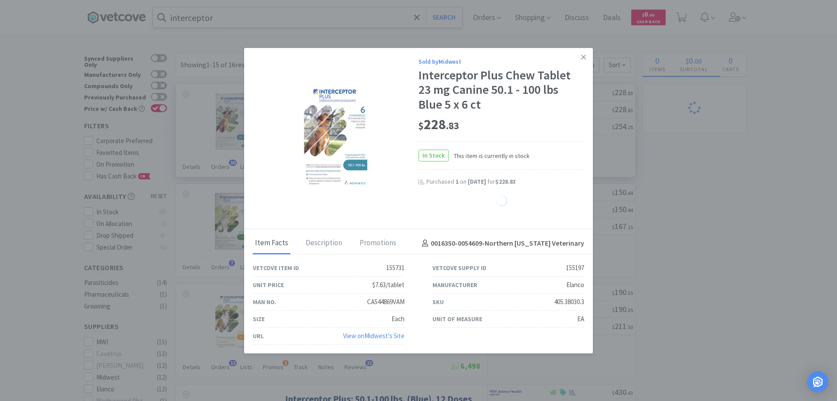
select select "1"
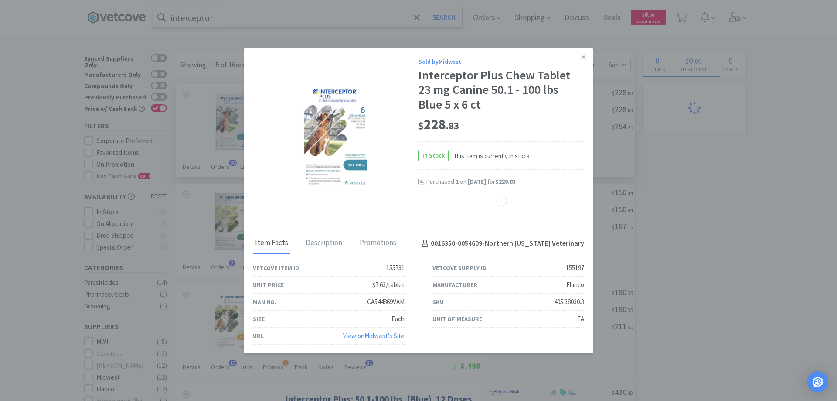
select select "1"
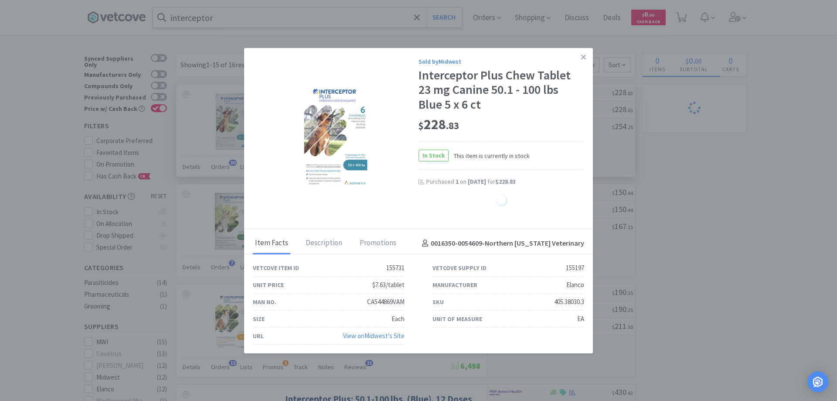
select select "1"
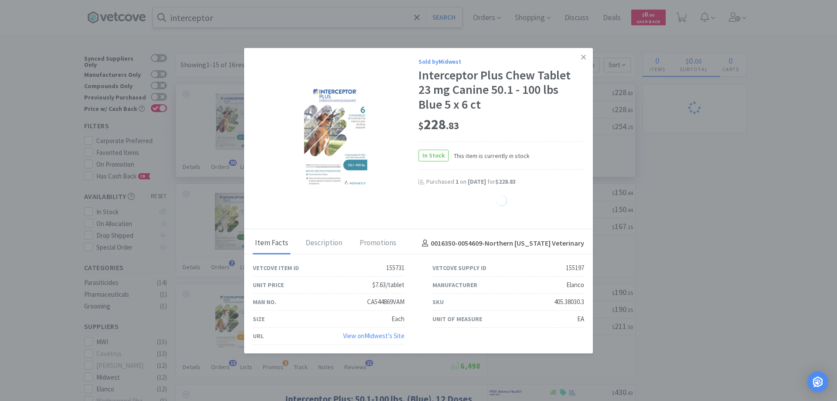
select select "1"
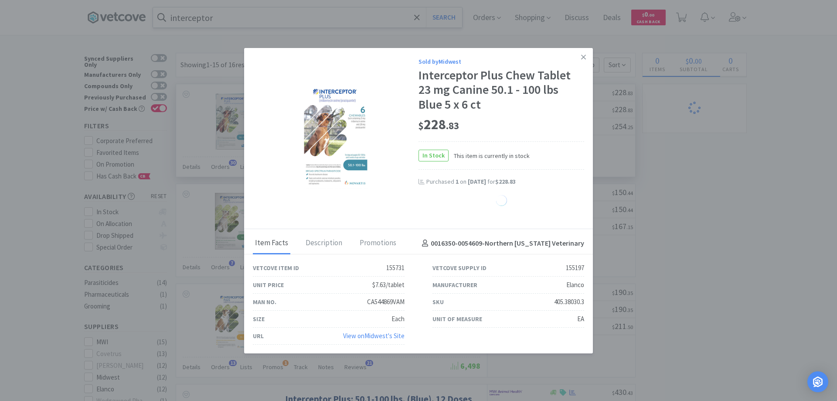
select select "1"
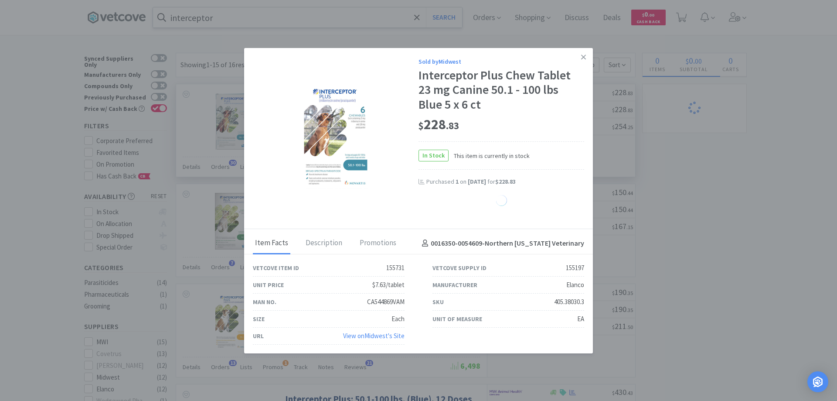
select select "1"
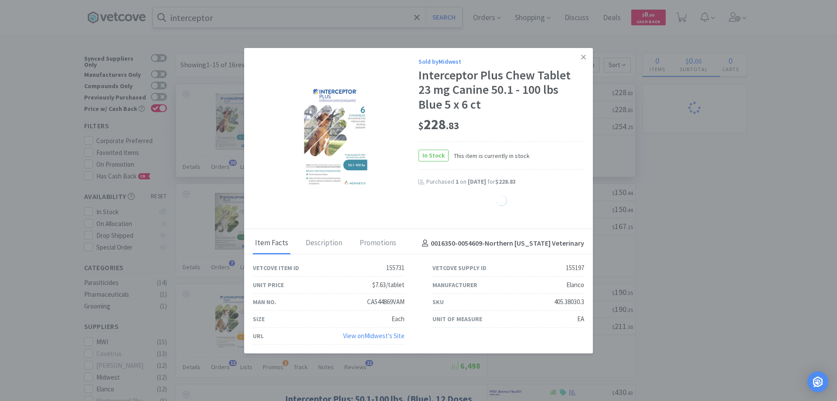
select select "1"
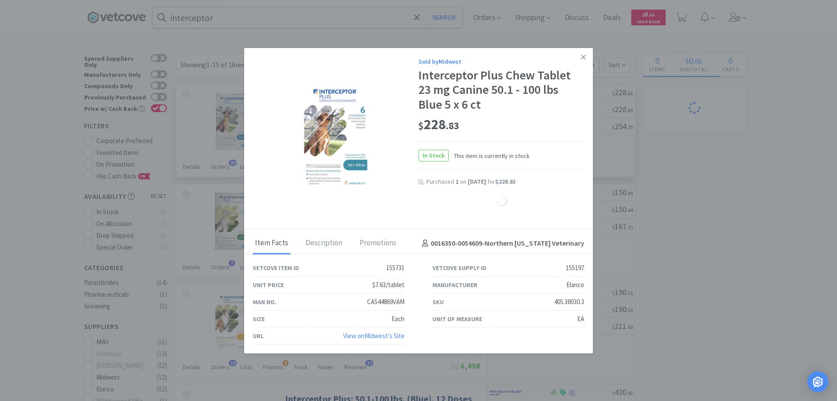
select select "1"
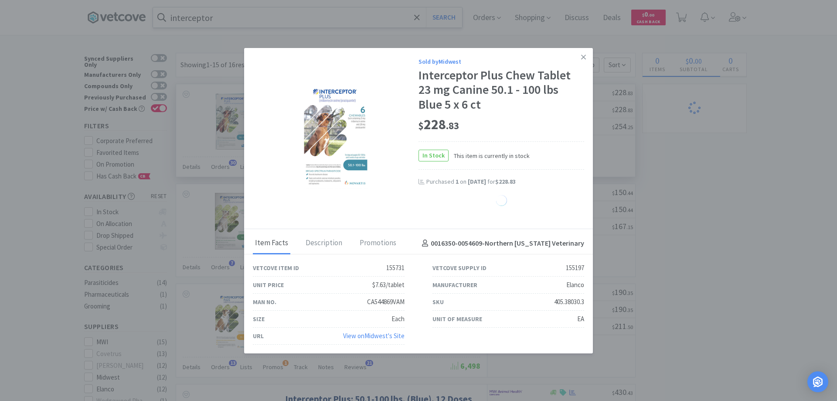
select select "1"
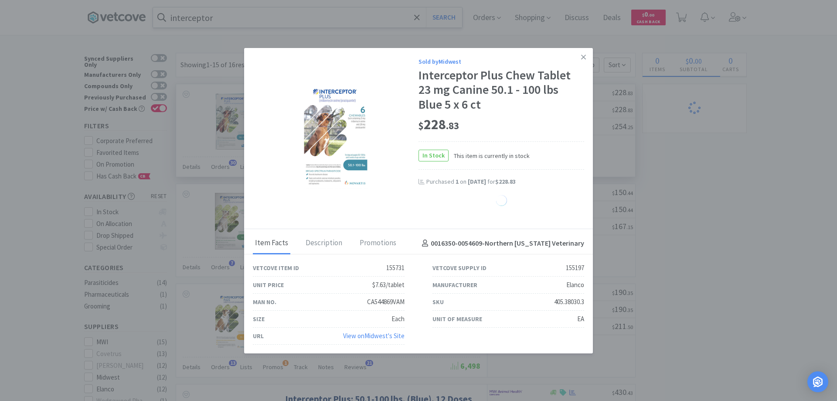
select select "1"
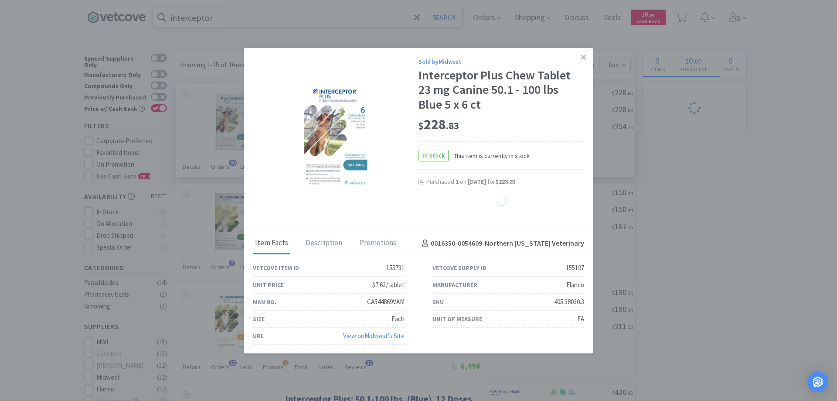
select select "1"
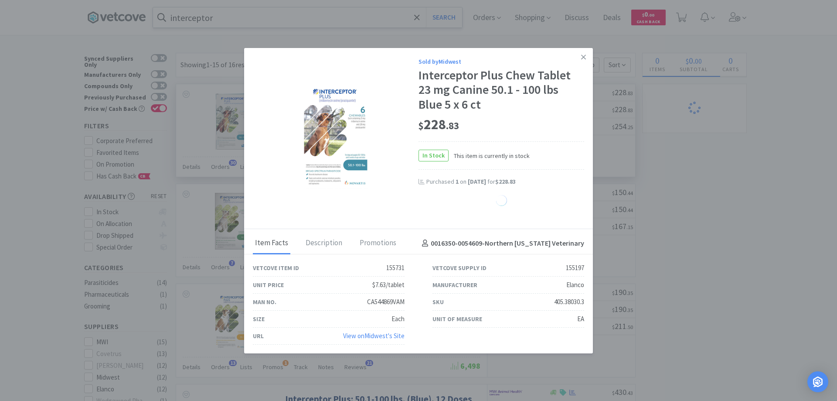
select select "1"
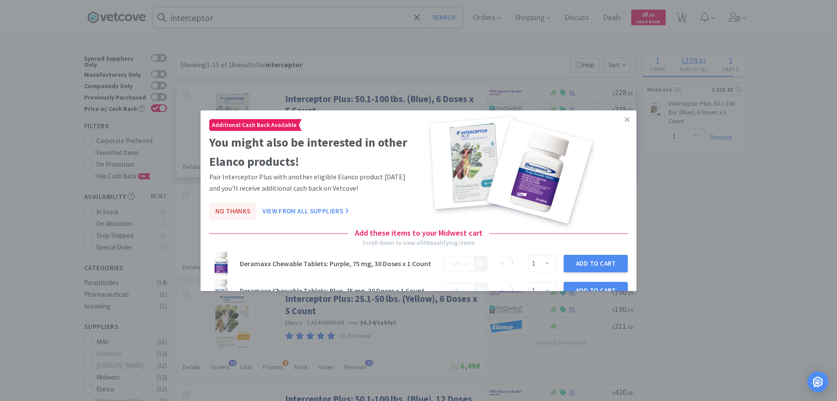
click at [247, 209] on button "No Thanks" at bounding box center [232, 210] width 47 height 17
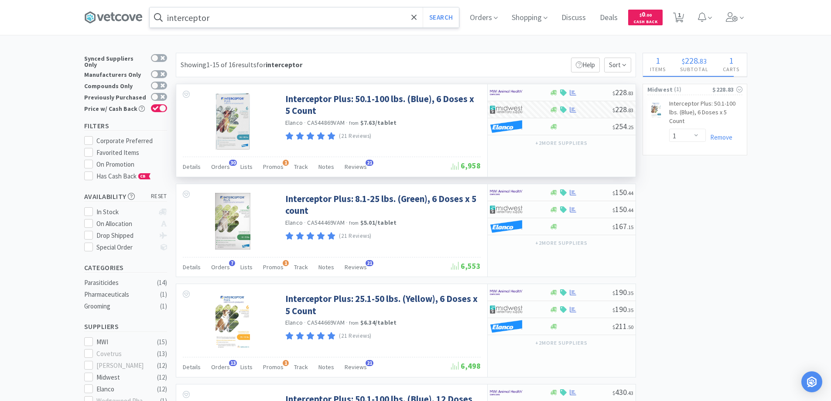
click at [217, 22] on input "interceptor" at bounding box center [304, 17] width 309 height 20
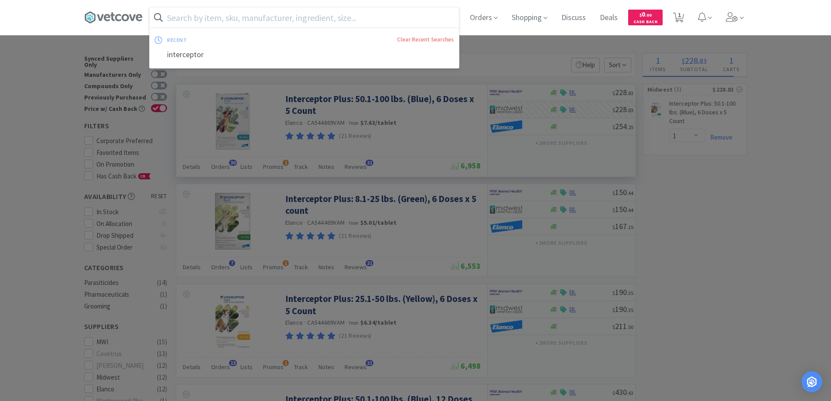
type input "p"
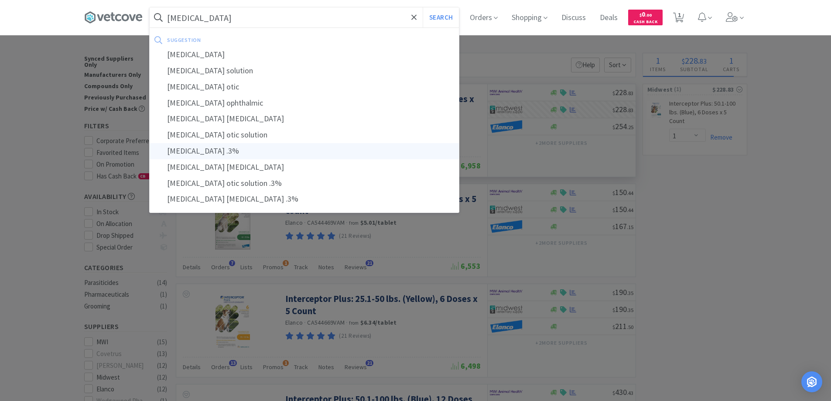
click at [220, 152] on div "ofloxacin .3%" at bounding box center [304, 151] width 309 height 16
type input "ofloxacin .3%"
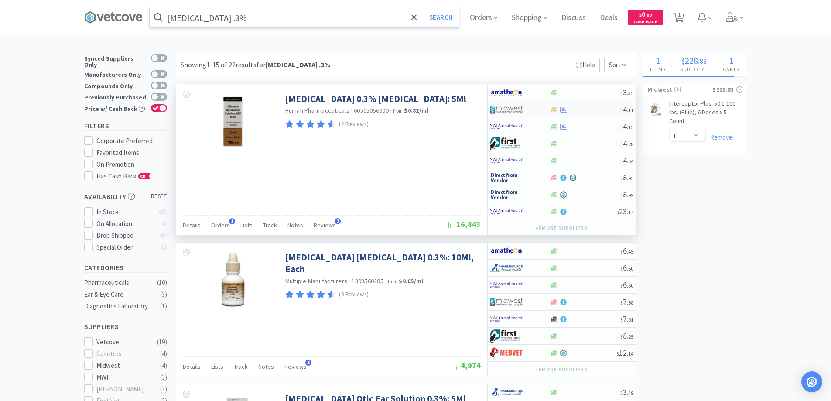
click at [540, 111] on div at bounding box center [520, 109] width 60 height 15
select select "1"
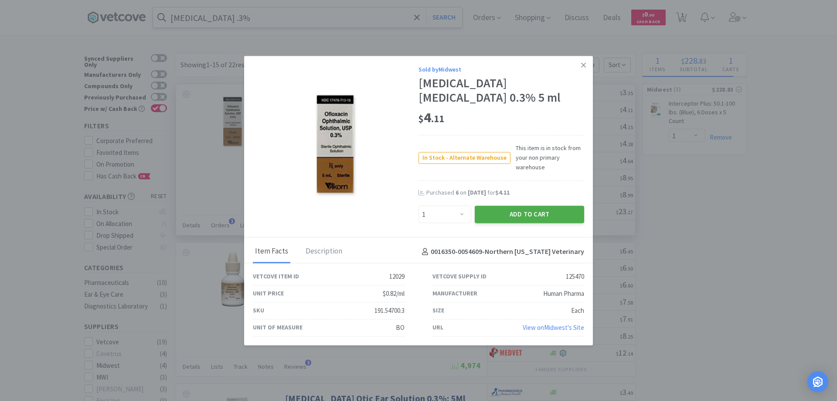
click at [542, 216] on button "Add to Cart" at bounding box center [529, 214] width 109 height 17
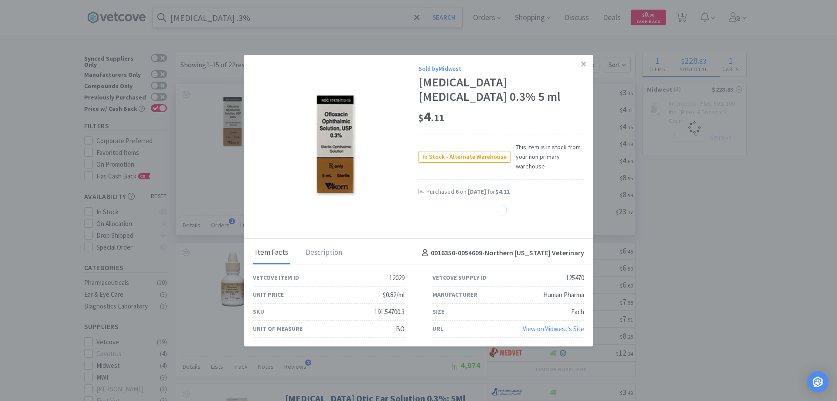
select select "1"
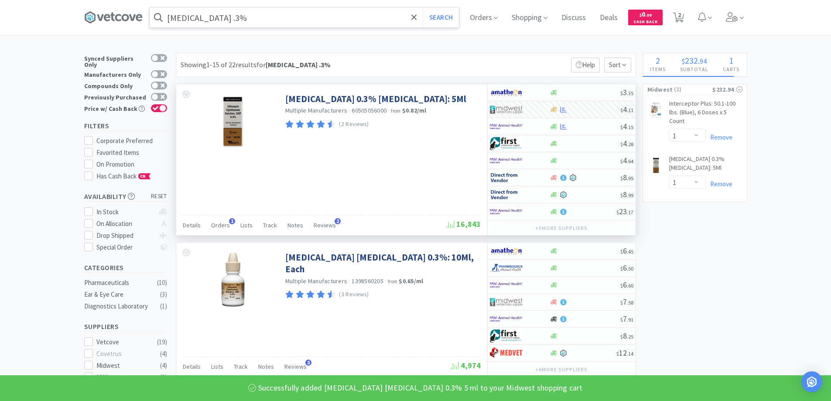
click at [236, 18] on input "ofloxacin .3%" at bounding box center [304, 17] width 309 height 20
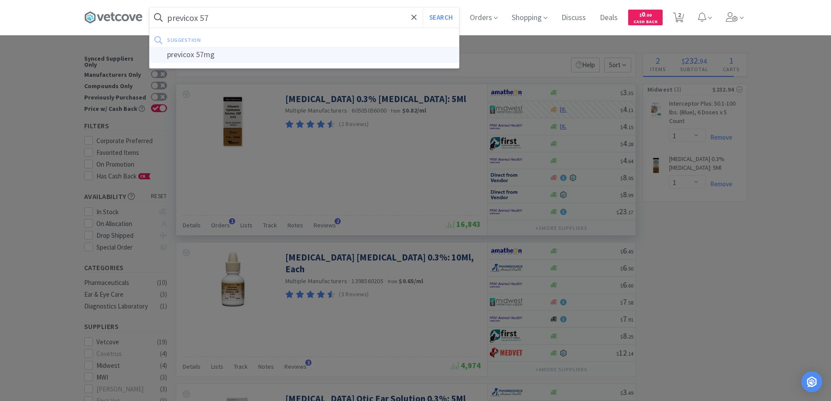
click at [191, 54] on div "previcox 57mg" at bounding box center [304, 55] width 309 height 16
type input "previcox 57mg"
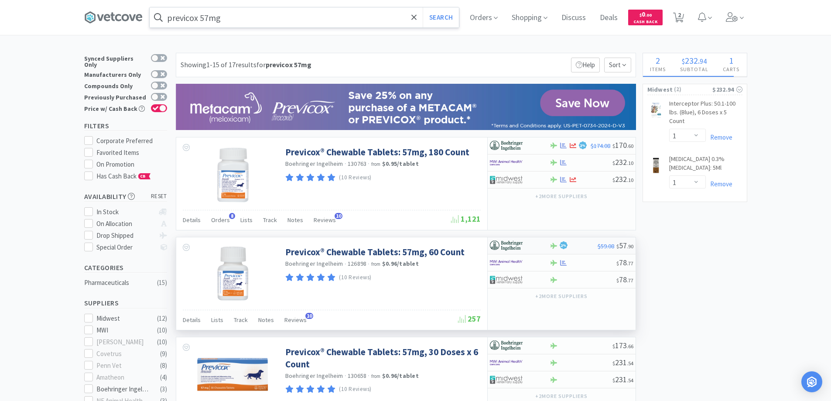
click at [573, 244] on div "2 %" at bounding box center [573, 245] width 48 height 10
select select "3"
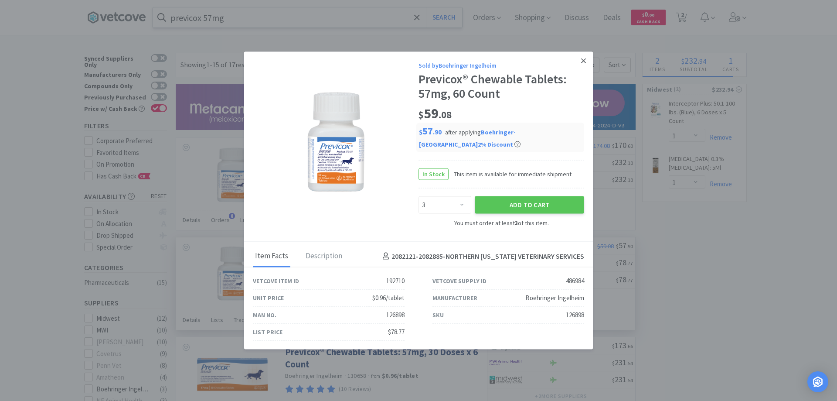
click at [584, 65] on icon at bounding box center [583, 61] width 5 height 8
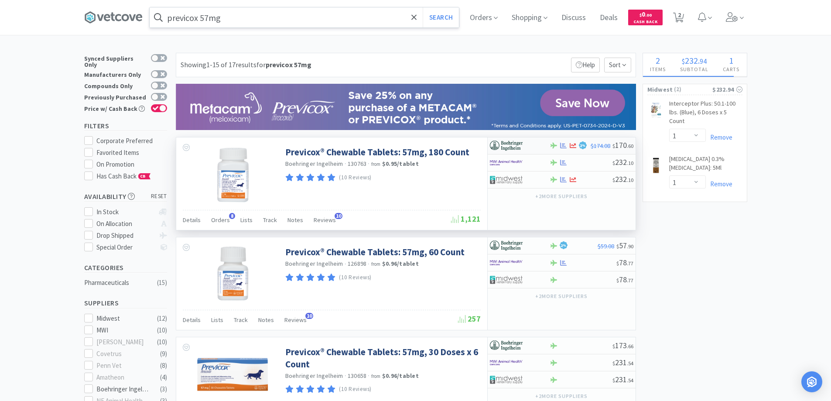
click at [544, 142] on div at bounding box center [520, 145] width 60 height 15
select select "1"
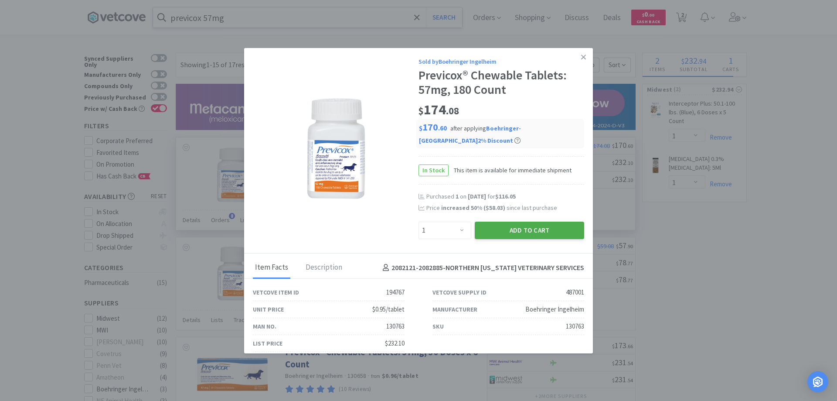
click at [507, 229] on button "Add to Cart" at bounding box center [529, 230] width 109 height 17
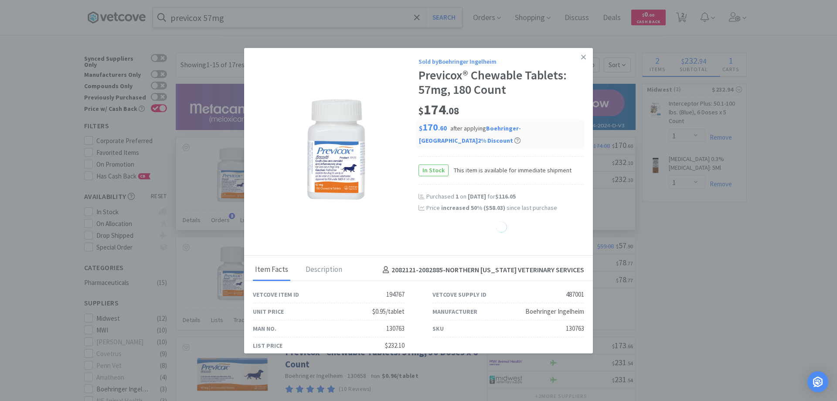
select select "1"
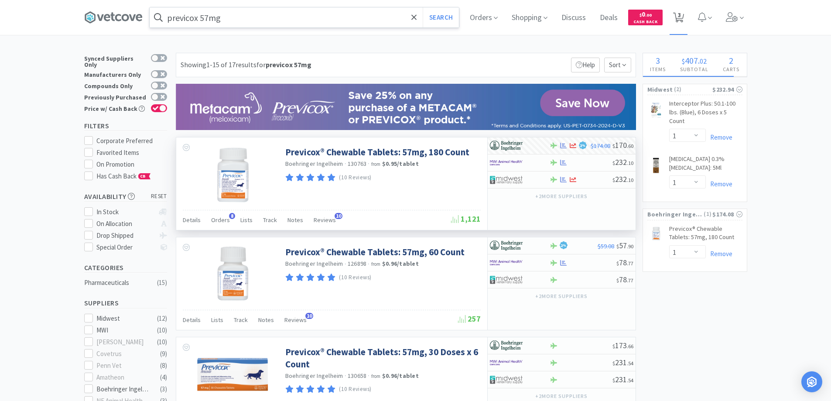
click at [681, 18] on span "3" at bounding box center [679, 14] width 3 height 35
select select "1"
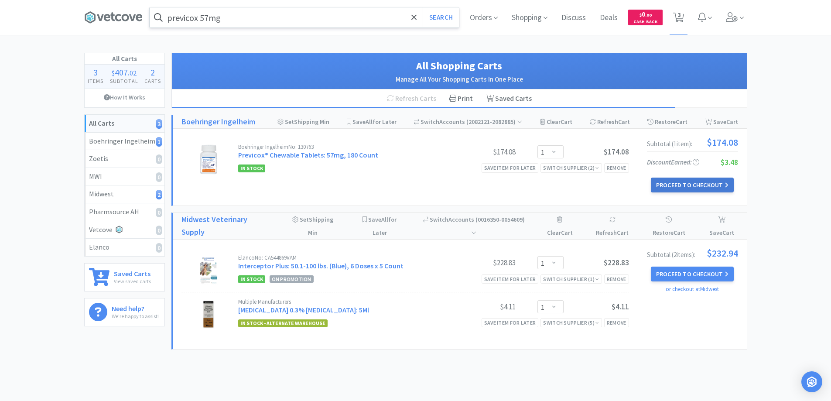
click at [680, 185] on button "Proceed to Checkout" at bounding box center [692, 184] width 83 height 15
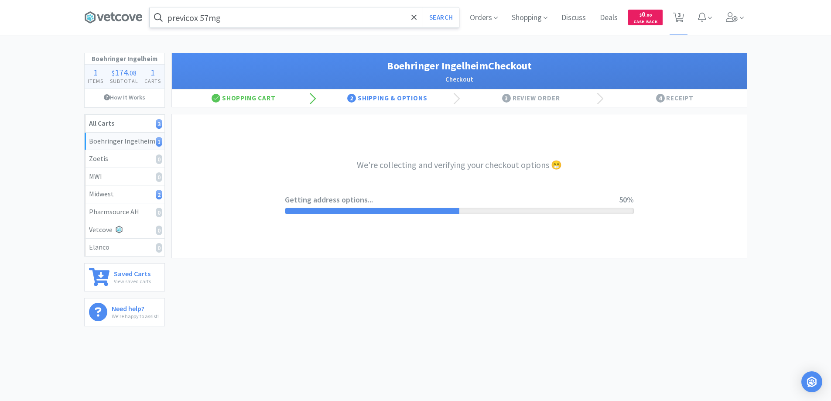
select select "invoice"
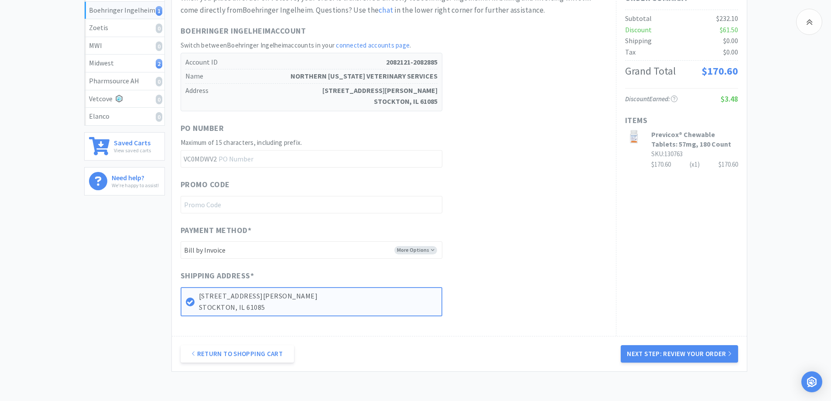
scroll to position [174, 0]
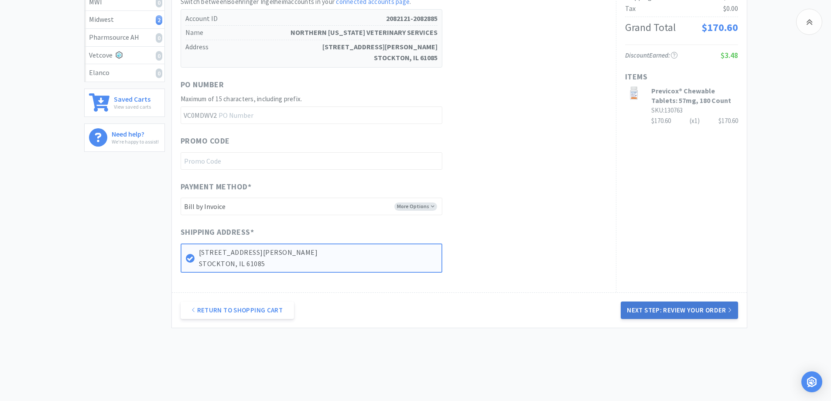
click at [659, 313] on button "Next Step: Review Your Order" at bounding box center [679, 309] width 117 height 17
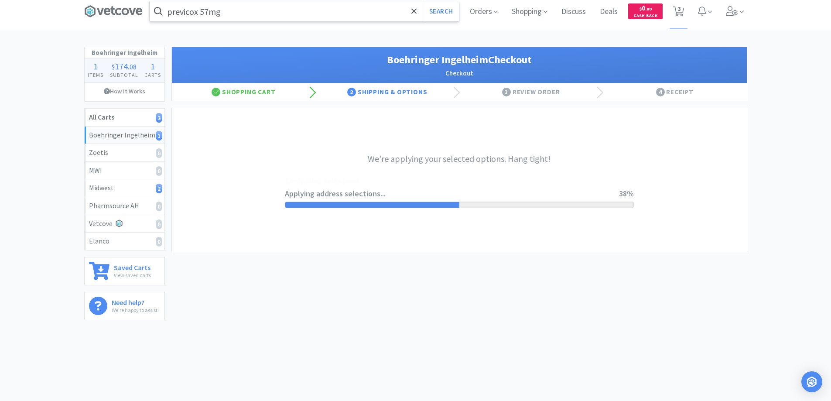
scroll to position [0, 0]
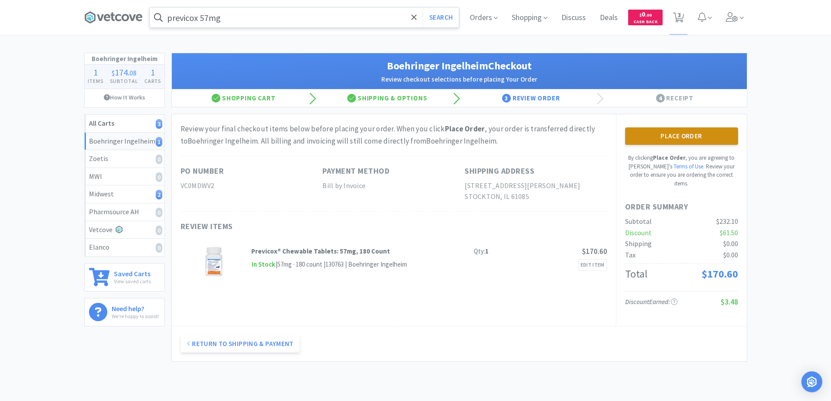
click at [684, 137] on button "Place Order" at bounding box center [681, 135] width 113 height 17
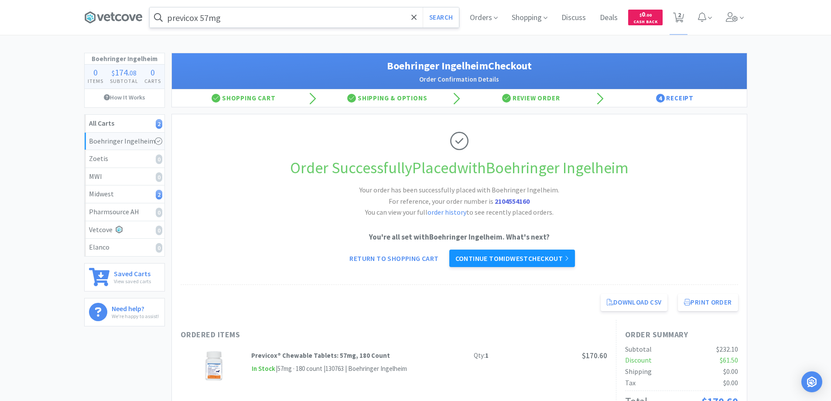
click at [515, 259] on link "Continue to Midwest checkout" at bounding box center [512, 257] width 126 height 17
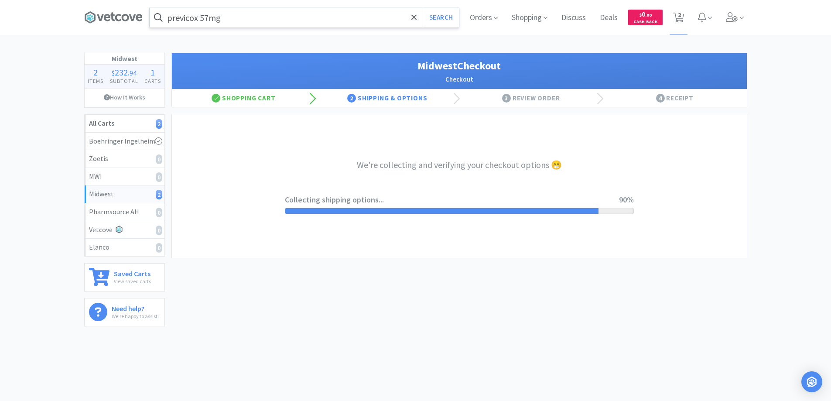
select select "3"
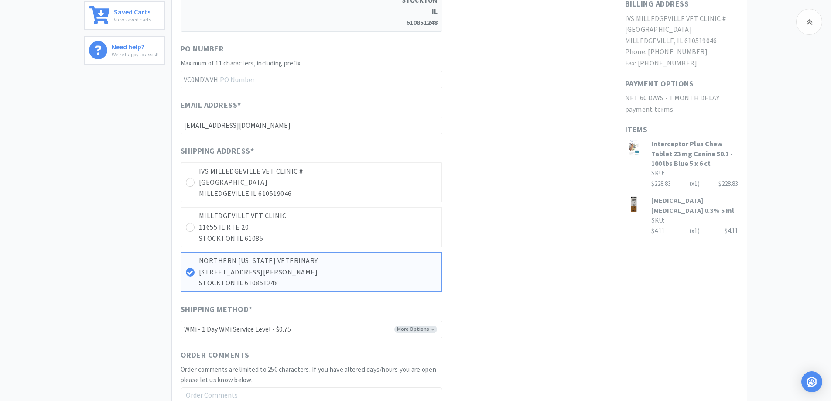
scroll to position [418, 0]
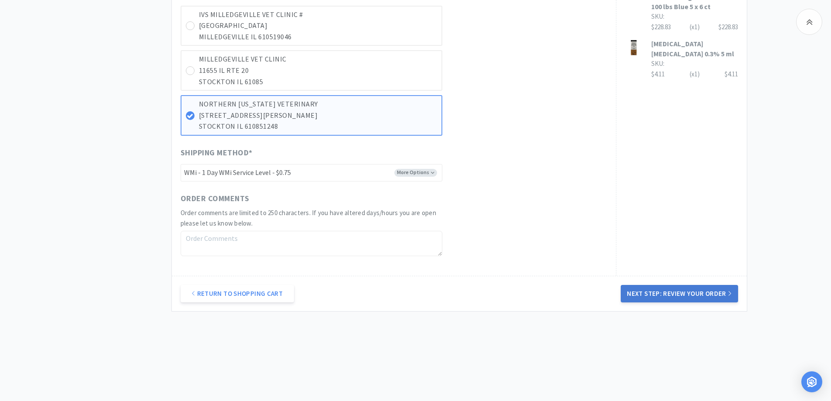
click at [674, 296] on button "Next Step: Review Your Order" at bounding box center [679, 293] width 117 height 17
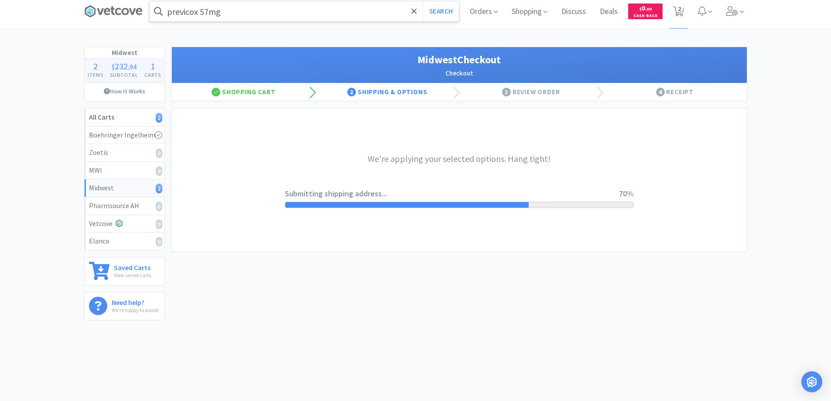
scroll to position [0, 0]
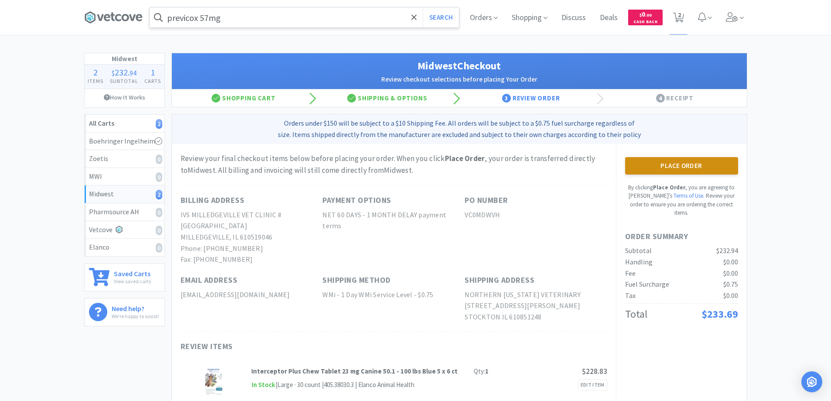
click at [717, 165] on button "Place Order" at bounding box center [681, 165] width 113 height 17
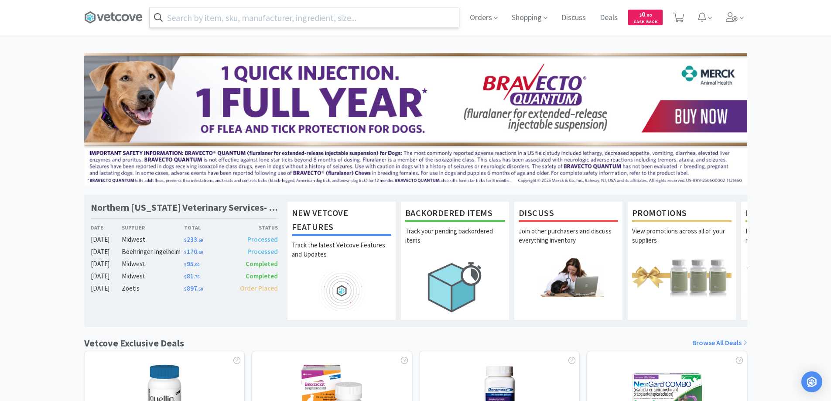
click at [284, 20] on input "text" at bounding box center [304, 17] width 309 height 20
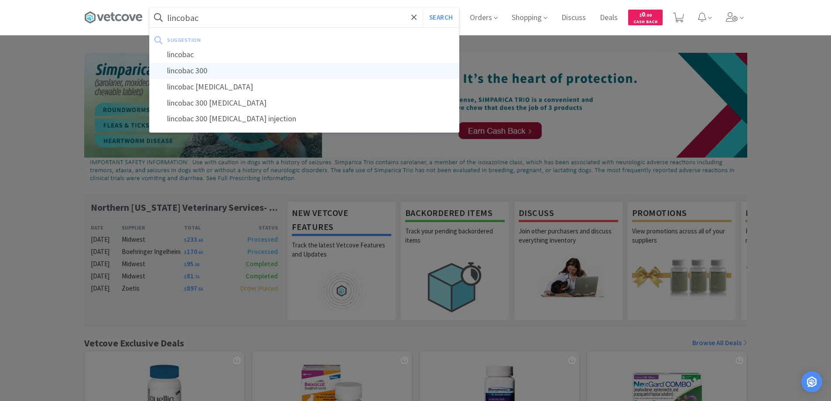
click at [197, 69] on div "lincobac 300" at bounding box center [304, 71] width 309 height 16
type input "lincobac 300"
